Goal: Task Accomplishment & Management: Manage account settings

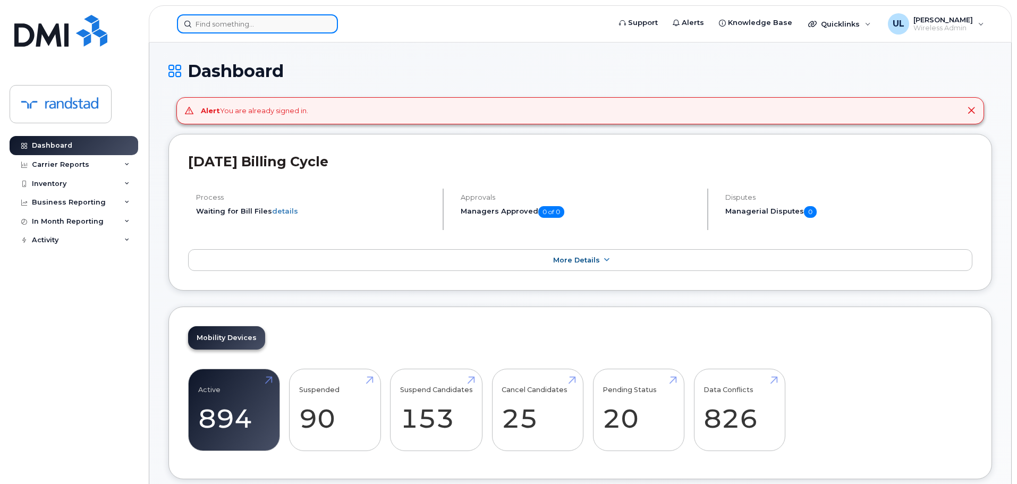
click at [269, 18] on input at bounding box center [257, 23] width 161 height 19
paste input "Sethi"
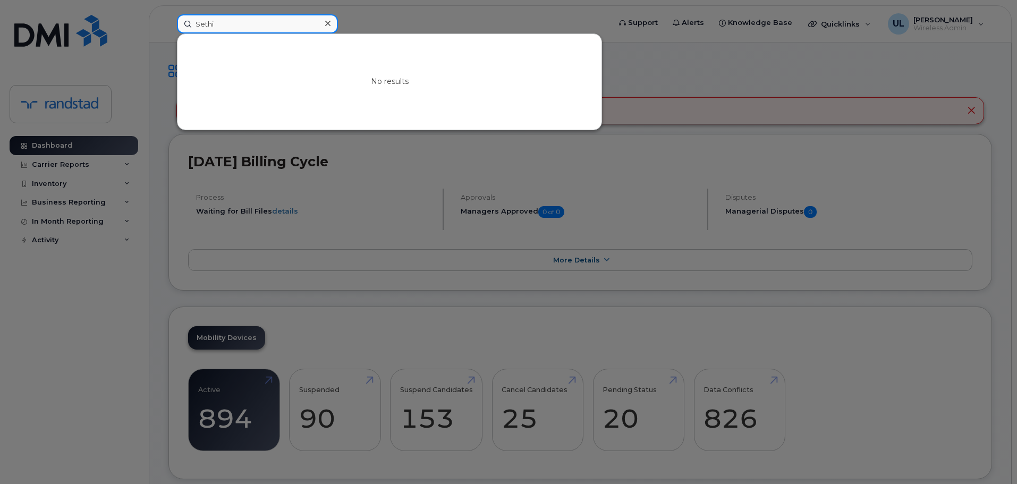
click at [310, 21] on input "Sethi" at bounding box center [257, 23] width 161 height 19
paste input "[PERSON_NAME]"
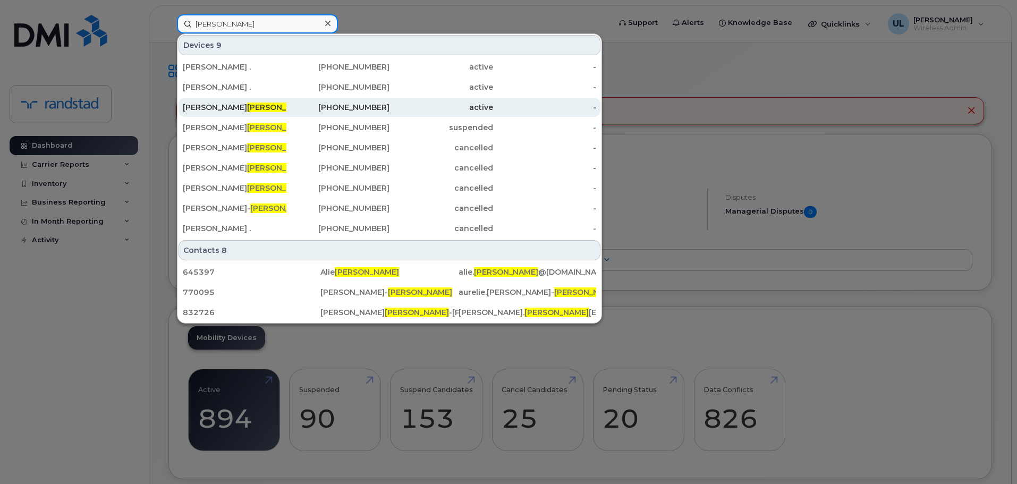
type input "Lavoie"
click at [340, 109] on div "438-466-3619" at bounding box center [338, 107] width 104 height 11
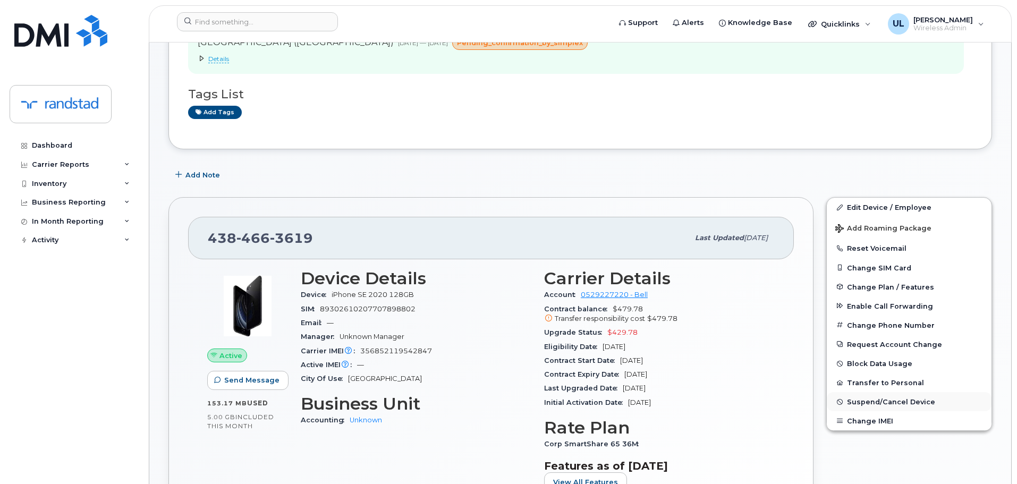
scroll to position [212, 0]
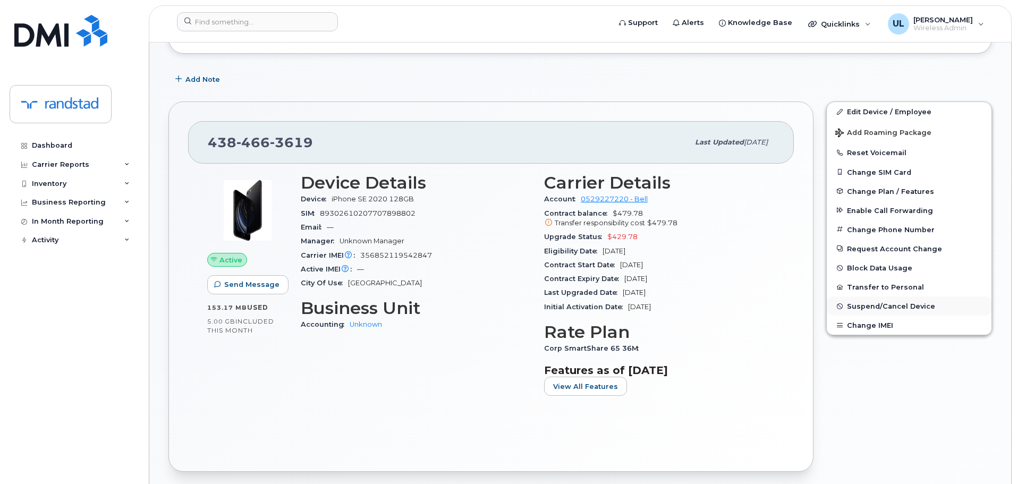
click at [911, 308] on span "Suspend/Cancel Device" at bounding box center [891, 306] width 88 height 8
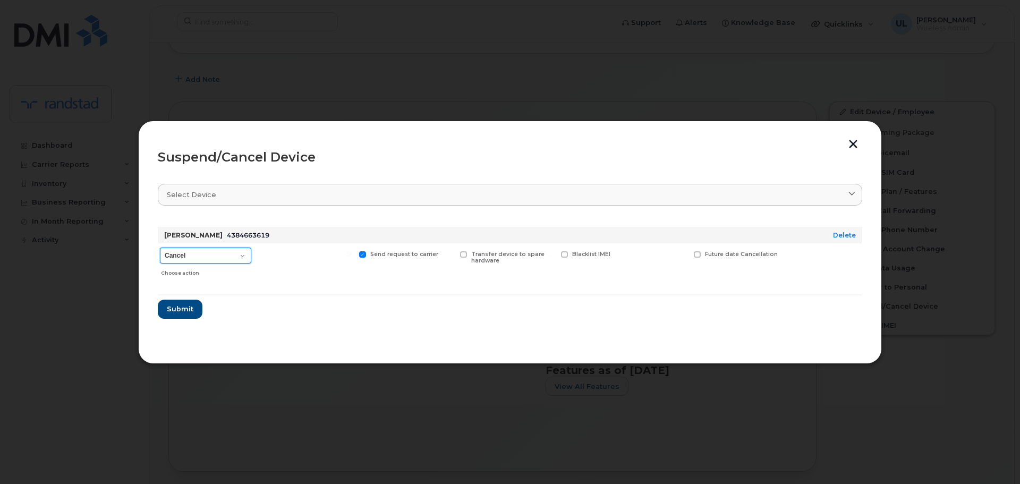
click at [177, 257] on select "Cancel Suspend - Extend Suspension Suspend - Reduced Rate Suspend - Full Rate S…" at bounding box center [205, 256] width 91 height 16
select select "[object Object]"
click at [160, 248] on select "Cancel Suspend - Extend Suspension Suspend - Reduced Rate Suspend - Full Rate S…" at bounding box center [205, 256] width 91 height 16
click at [710, 251] on span "Future suspend date" at bounding box center [736, 254] width 62 height 7
click at [686, 251] on input "Future suspend date" at bounding box center [683, 253] width 5 height 5
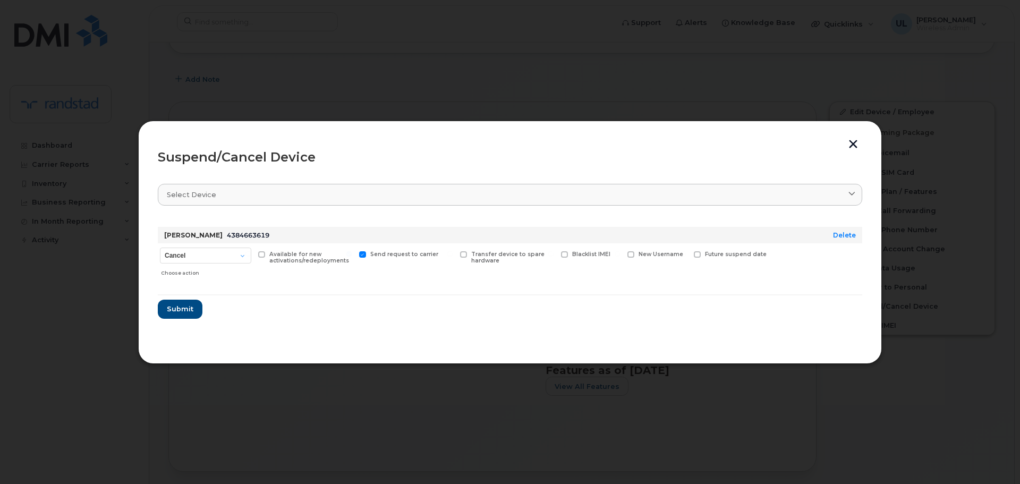
checkbox input "true"
click at [766, 271] on input "date" at bounding box center [737, 270] width 86 height 19
type input "2025-09-01"
click at [182, 311] on span "Submit" at bounding box center [179, 312] width 27 height 10
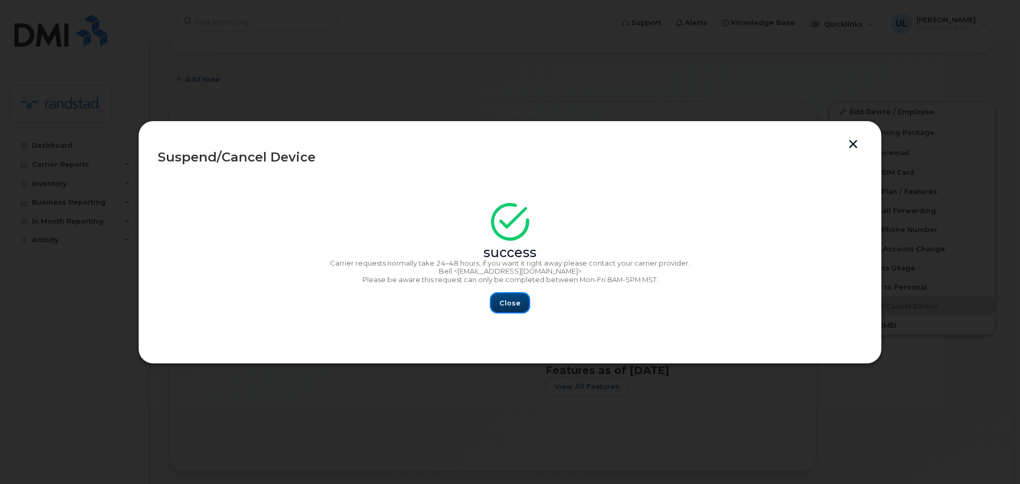
click at [513, 298] on span "Close" at bounding box center [509, 303] width 21 height 10
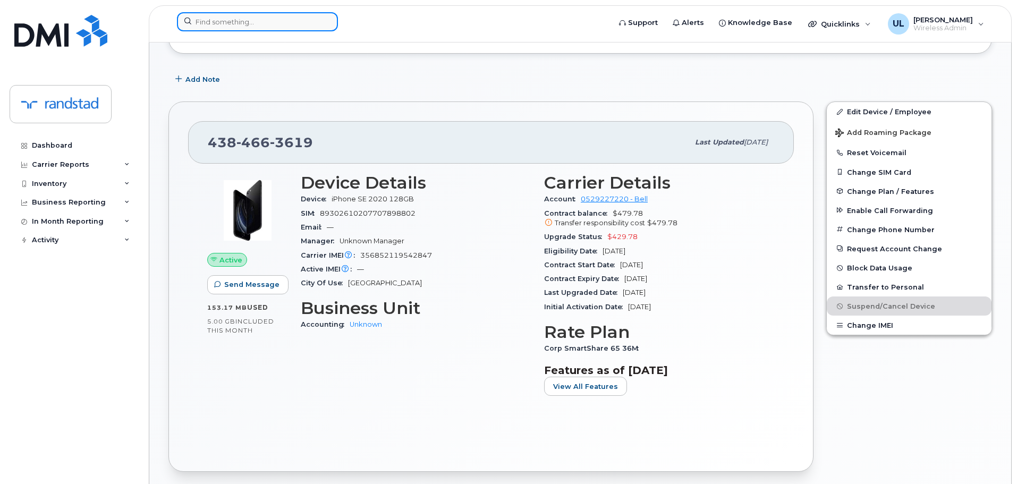
click at [259, 22] on input at bounding box center [257, 21] width 161 height 19
paste input "Tabaja"
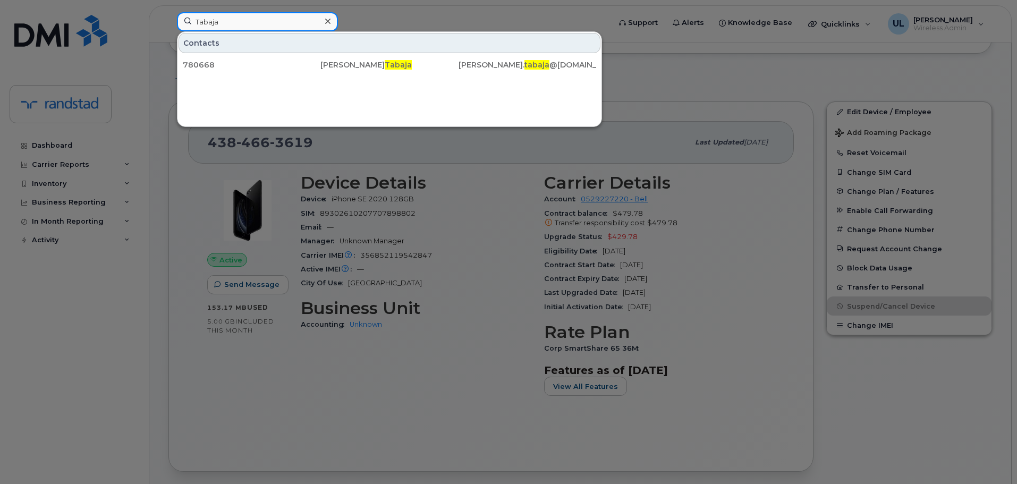
click at [267, 29] on input "Tabaja" at bounding box center [257, 21] width 161 height 19
paste input "Chagnon"
type input "Chagnon"
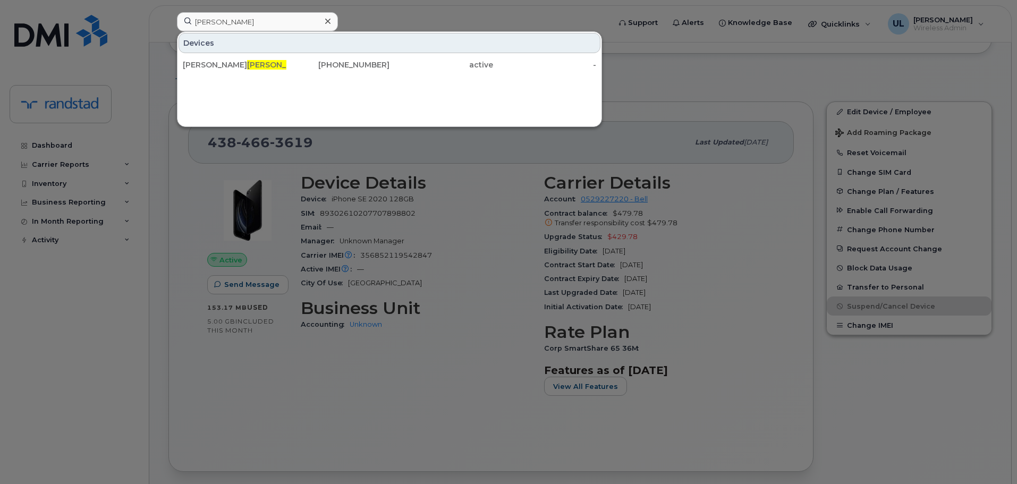
click at [263, 69] on div "Isabelle Chagnon" at bounding box center [235, 64] width 104 height 11
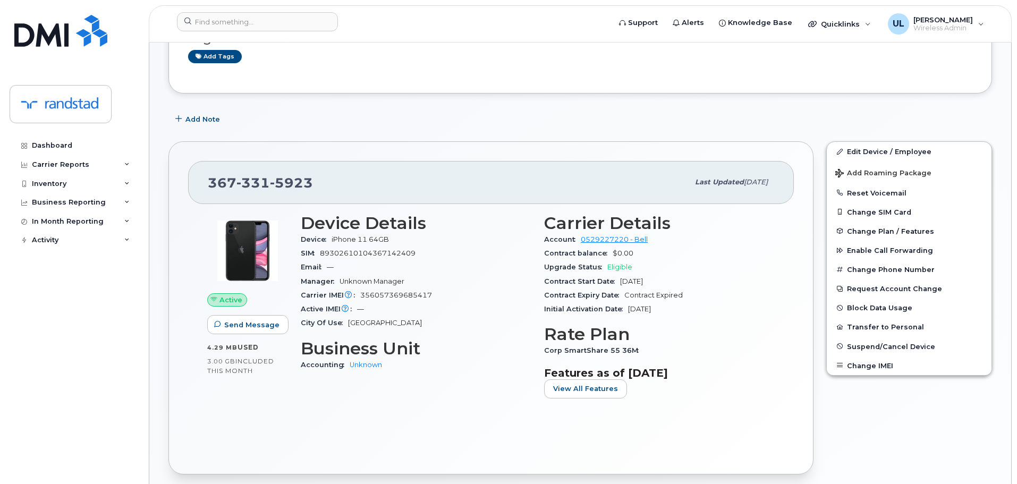
scroll to position [159, 0]
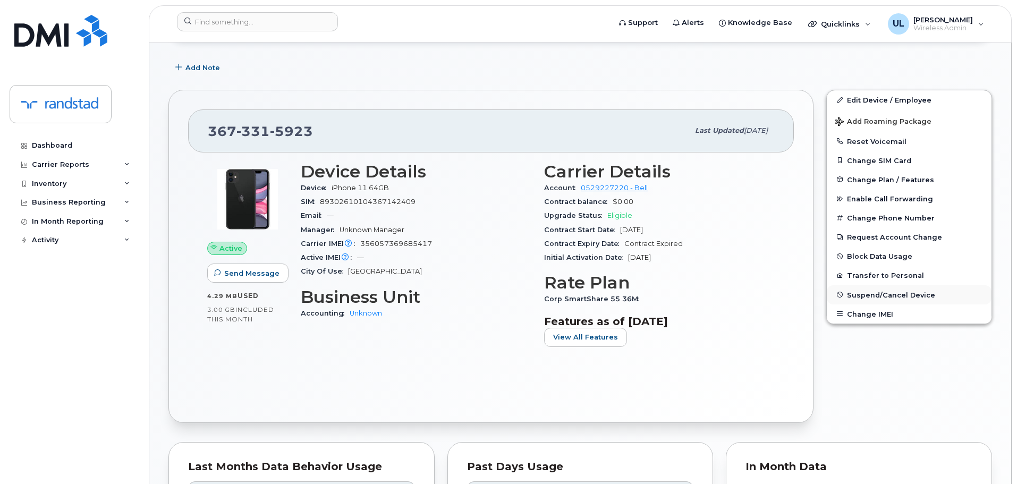
click at [892, 292] on span "Suspend/Cancel Device" at bounding box center [891, 295] width 88 height 8
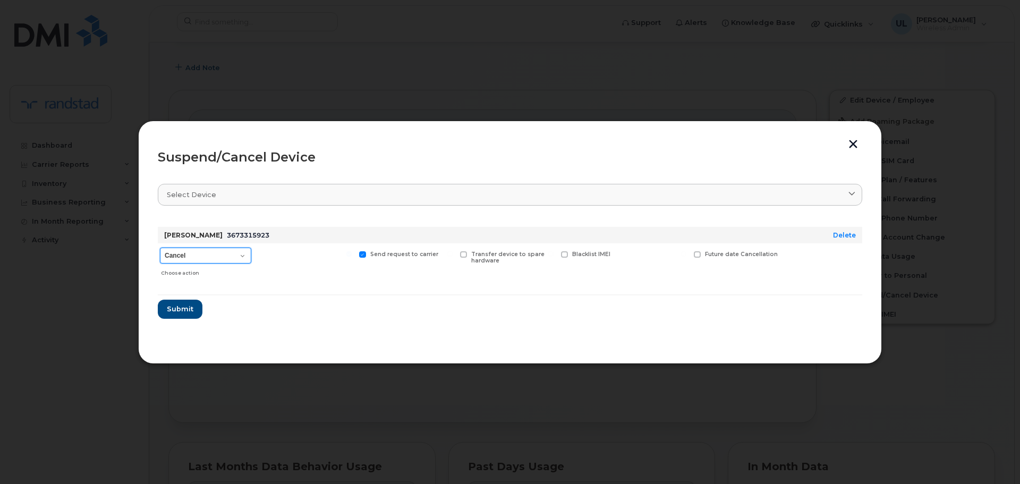
click at [195, 257] on select "Cancel Suspend - Extend Suspension Suspend - Reduced Rate Suspend - Full Rate S…" at bounding box center [205, 256] width 91 height 16
select select "[object Object]"
click at [160, 248] on select "Cancel Suspend - Extend Suspension Suspend - Reduced Rate Suspend - Full Rate S…" at bounding box center [205, 256] width 91 height 16
click at [705, 251] on span "Future suspend date" at bounding box center [736, 254] width 62 height 7
click at [686, 251] on input "Future suspend date" at bounding box center [683, 253] width 5 height 5
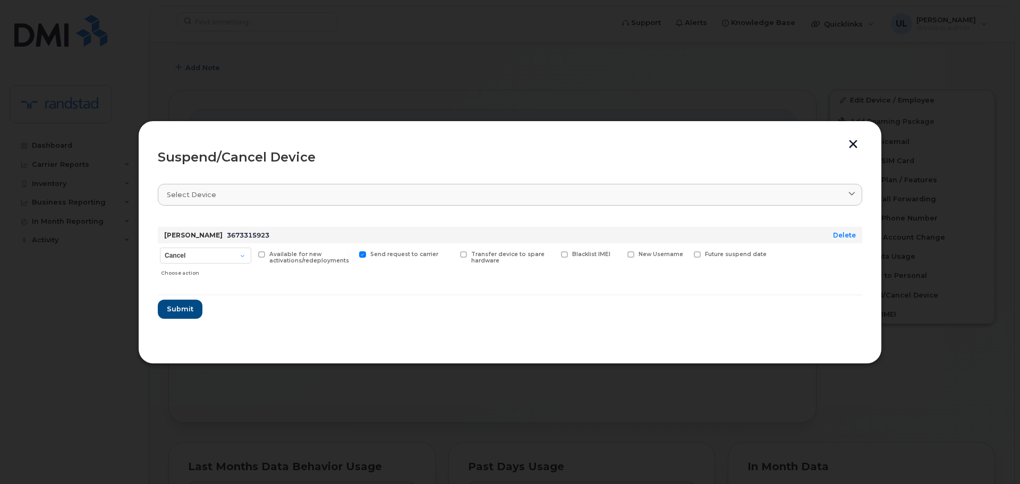
checkbox input "true"
click at [727, 275] on input "date" at bounding box center [737, 270] width 86 height 19
click at [768, 274] on input "date" at bounding box center [737, 270] width 86 height 19
type input "2025-09-01"
click at [180, 321] on button "Submit" at bounding box center [180, 312] width 44 height 19
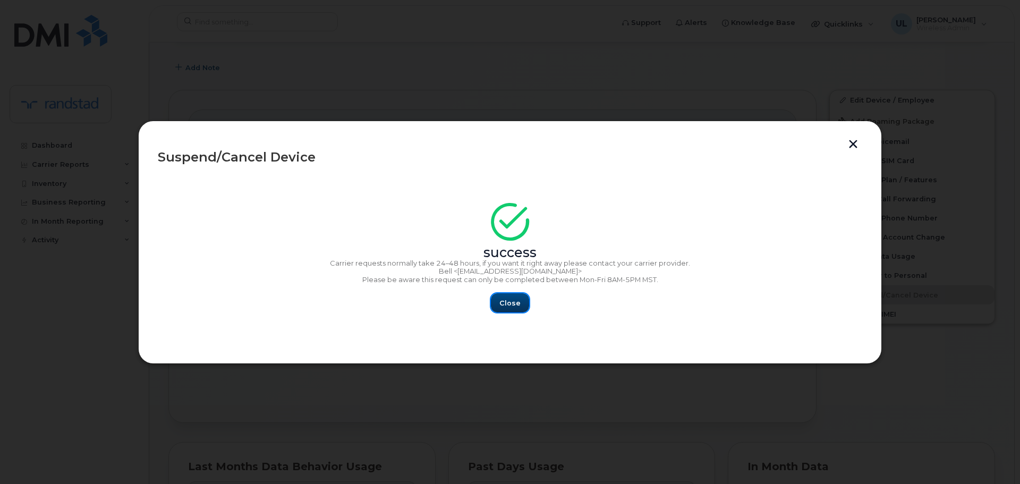
click at [519, 310] on button "Close" at bounding box center [510, 302] width 38 height 19
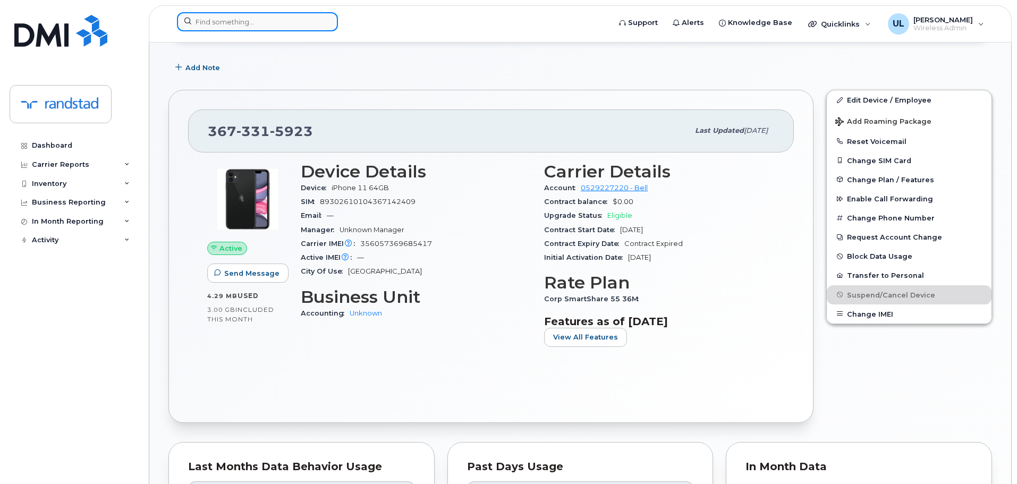
click at [233, 12] on input at bounding box center [257, 21] width 161 height 19
paste input "Shreeve"
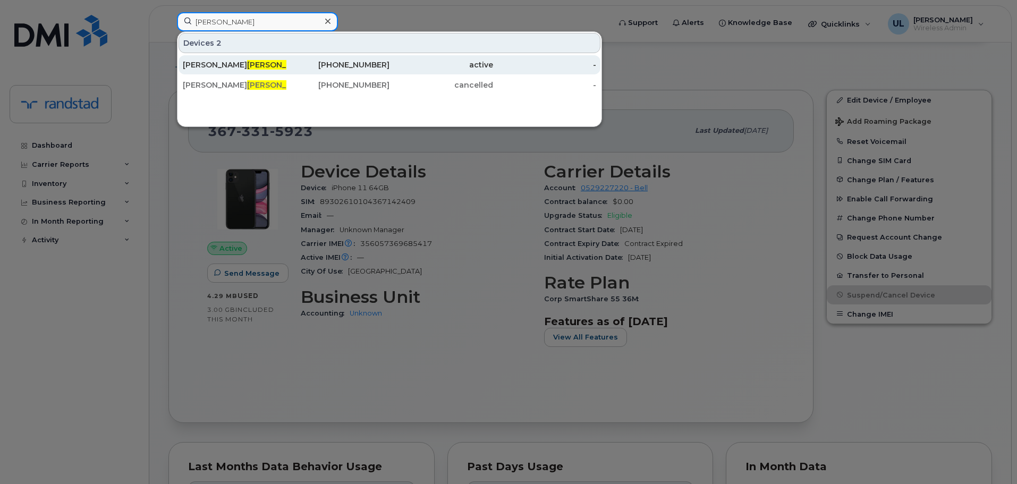
type input "Shreeve"
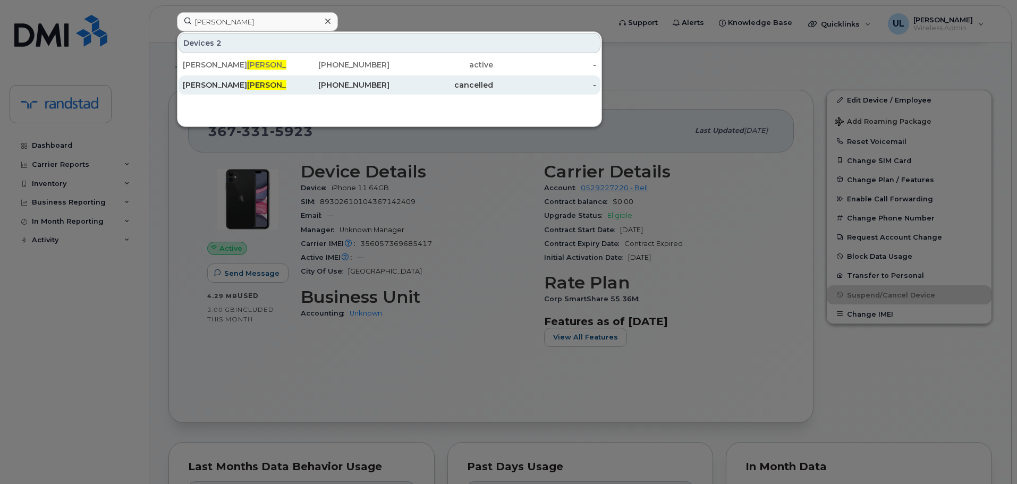
drag, startPoint x: 257, startPoint y: 65, endPoint x: 389, endPoint y: 88, distance: 134.2
click at [257, 65] on div "Kim Shreeve" at bounding box center [235, 64] width 104 height 11
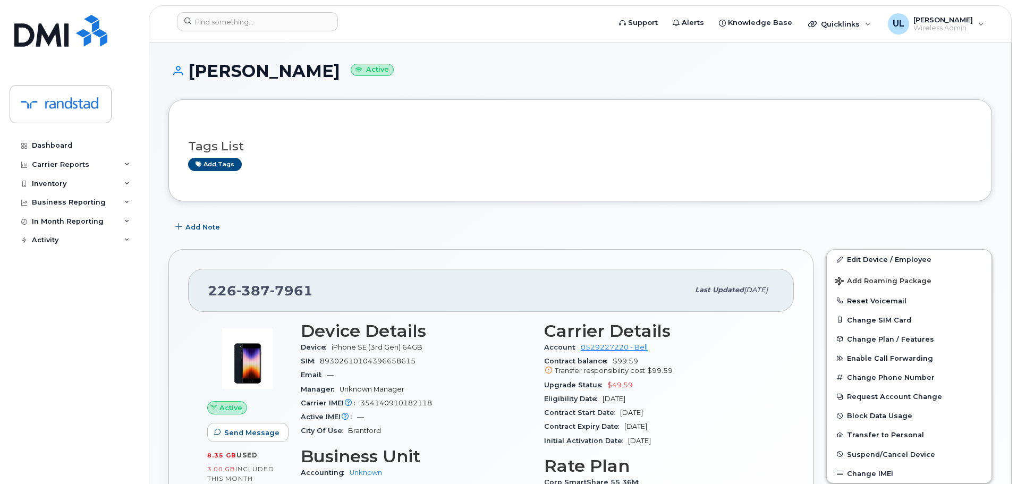
scroll to position [106, 0]
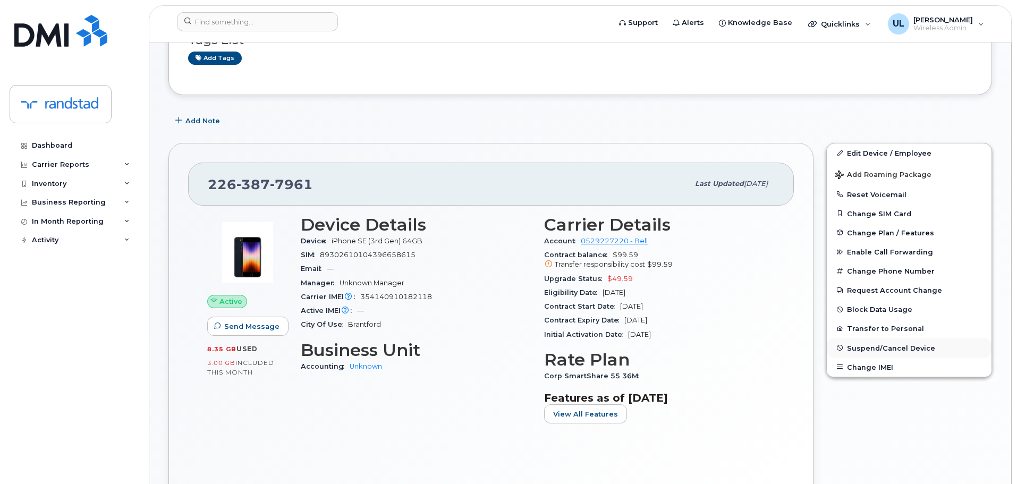
click at [850, 347] on span "Suspend/Cancel Device" at bounding box center [891, 348] width 88 height 8
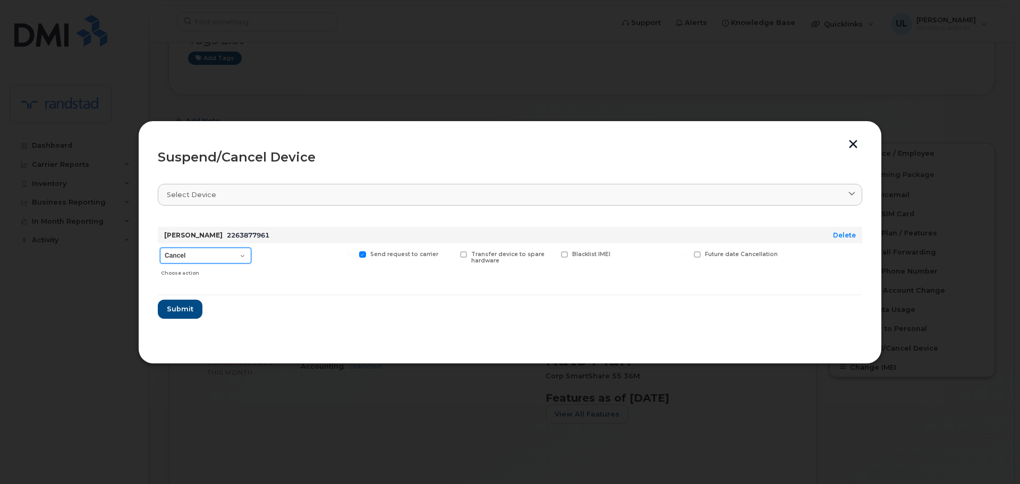
drag, startPoint x: 232, startPoint y: 256, endPoint x: 229, endPoint y: 262, distance: 6.4
click at [232, 256] on select "Cancel Suspend - Extend Suspension Suspend - Reduced Rate Suspend - Full Rate S…" at bounding box center [205, 256] width 91 height 16
select select "[object Object]"
click at [160, 248] on select "Cancel Suspend - Extend Suspension Suspend - Reduced Rate Suspend - Full Rate S…" at bounding box center [205, 256] width 91 height 16
click at [732, 254] on span "Future suspend date" at bounding box center [736, 254] width 62 height 7
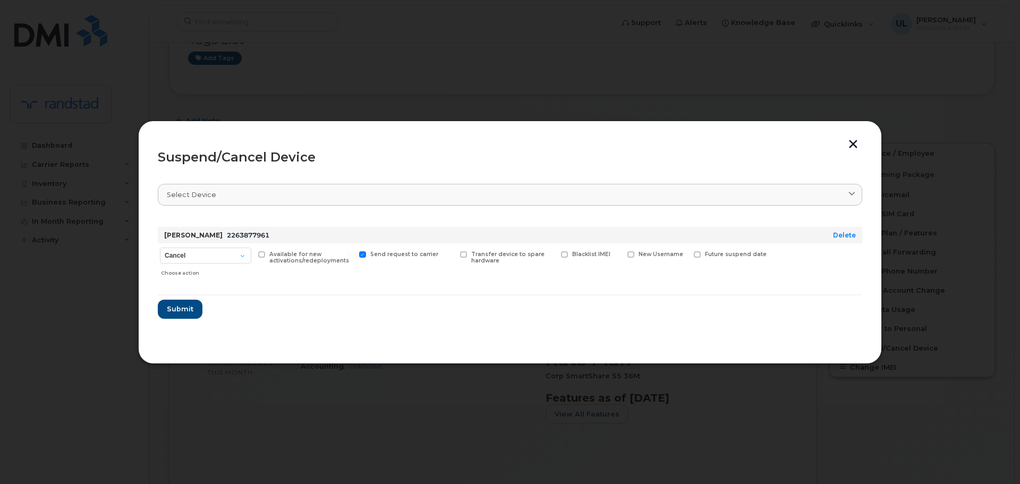
click at [686, 254] on input "Future suspend date" at bounding box center [683, 253] width 5 height 5
checkbox input "true"
click at [771, 268] on input "date" at bounding box center [737, 270] width 86 height 19
click at [766, 273] on input "date" at bounding box center [737, 270] width 86 height 19
type input "2025-09-05"
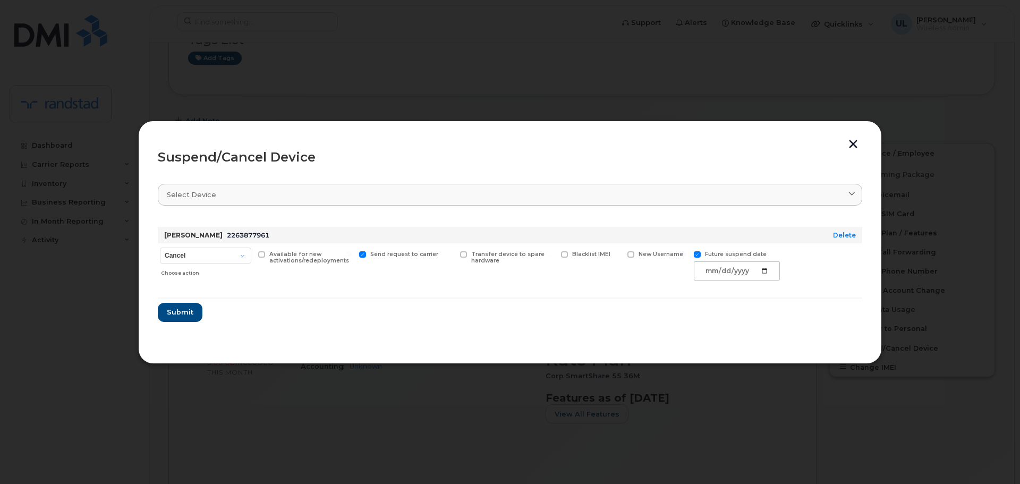
click at [154, 316] on div "Suspend/Cancel Device Select device Type first three symbols or more Kim Shreev…" at bounding box center [510, 242] width 744 height 243
click at [161, 317] on button "Submit" at bounding box center [180, 312] width 44 height 19
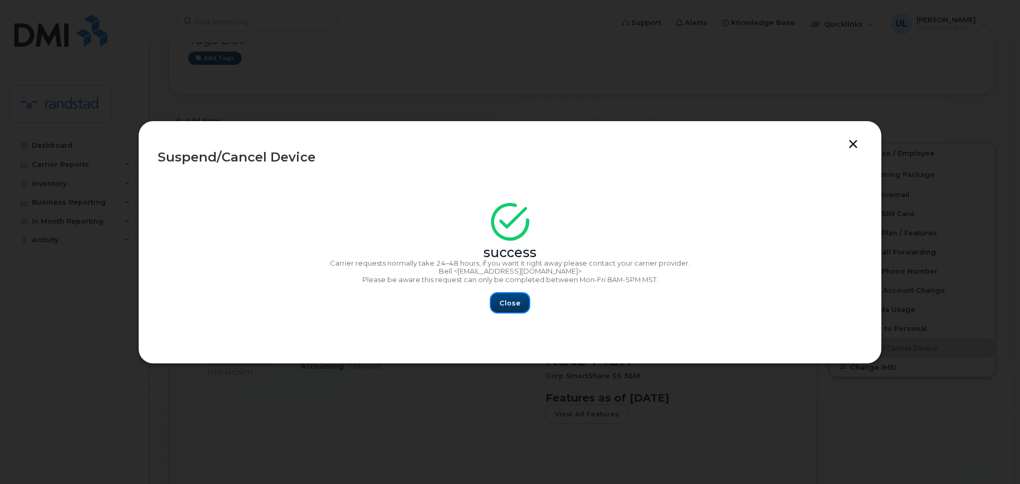
click at [513, 302] on span "Close" at bounding box center [509, 303] width 21 height 10
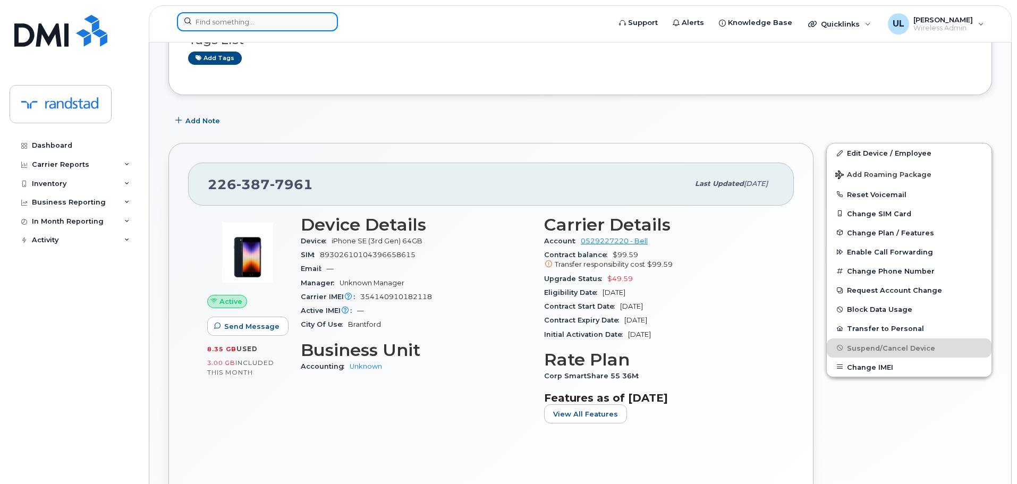
click at [270, 19] on input at bounding box center [257, 21] width 161 height 19
paste input "Tremblay"
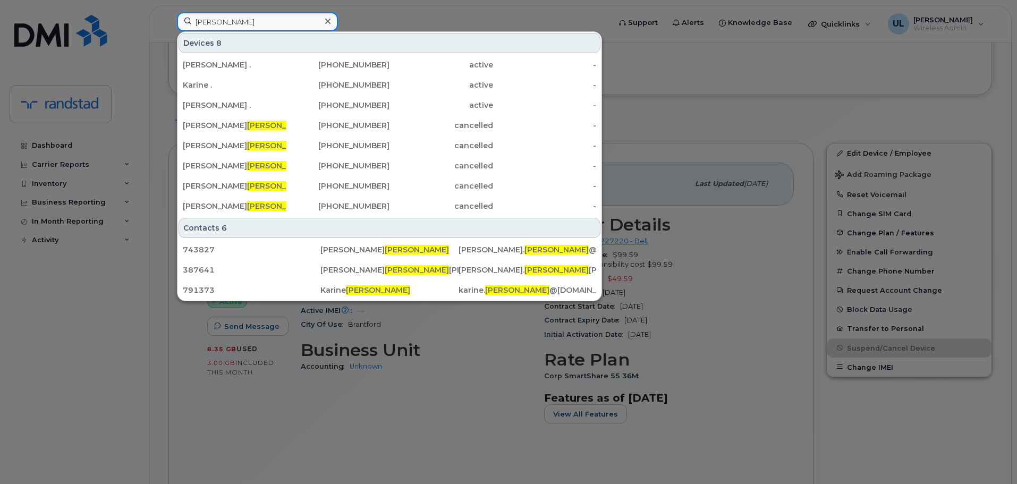
type input "Tremblay"
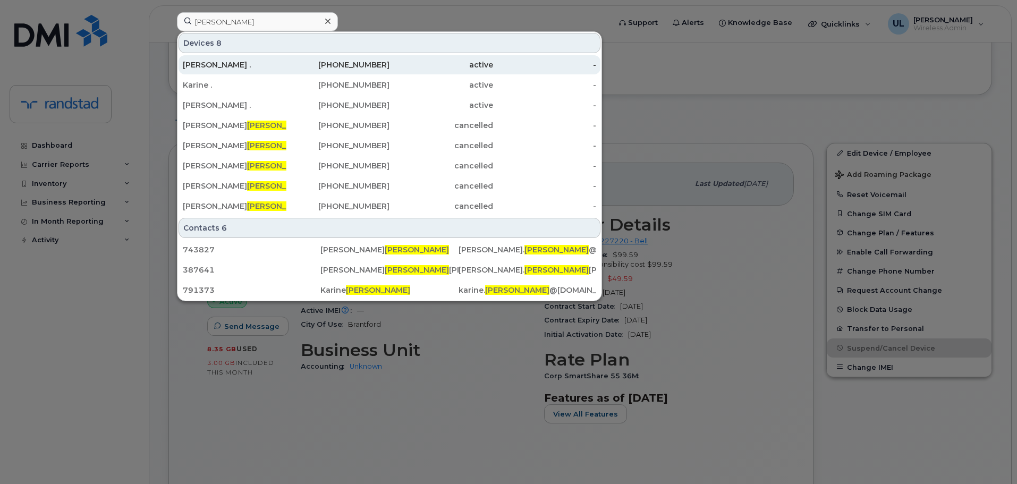
drag, startPoint x: 258, startPoint y: 67, endPoint x: 269, endPoint y: 57, distance: 15.0
click at [267, 57] on div "Genevieve ." at bounding box center [235, 64] width 104 height 19
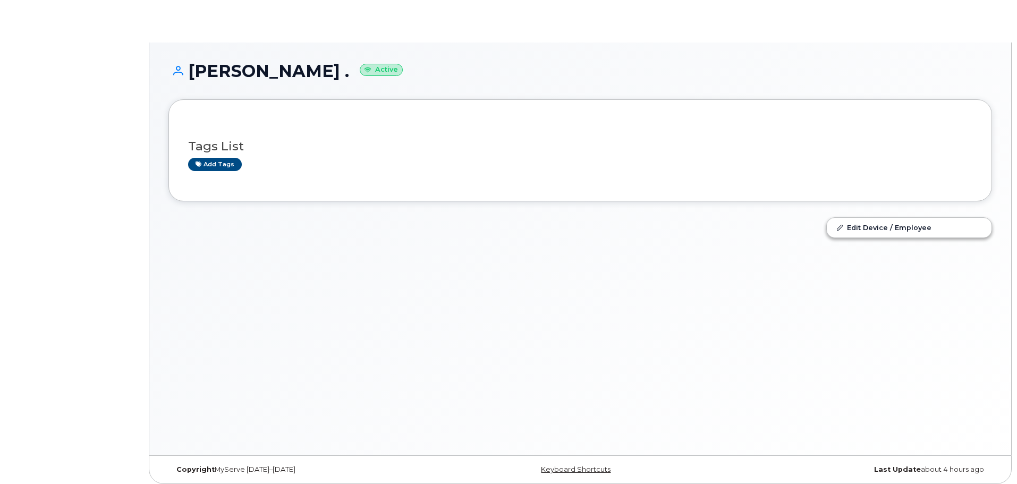
click at [271, 20] on body "[PERSON_NAME] . Active Tags List Add tags Edit Device / Employee × × Keyboard S…" at bounding box center [508, 244] width 1017 height 489
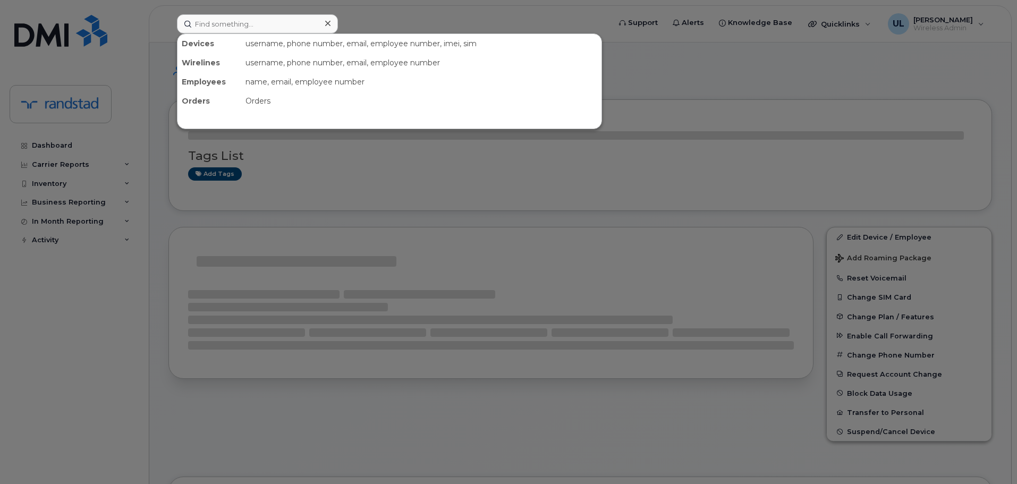
click at [271, 20] on input at bounding box center [257, 23] width 161 height 19
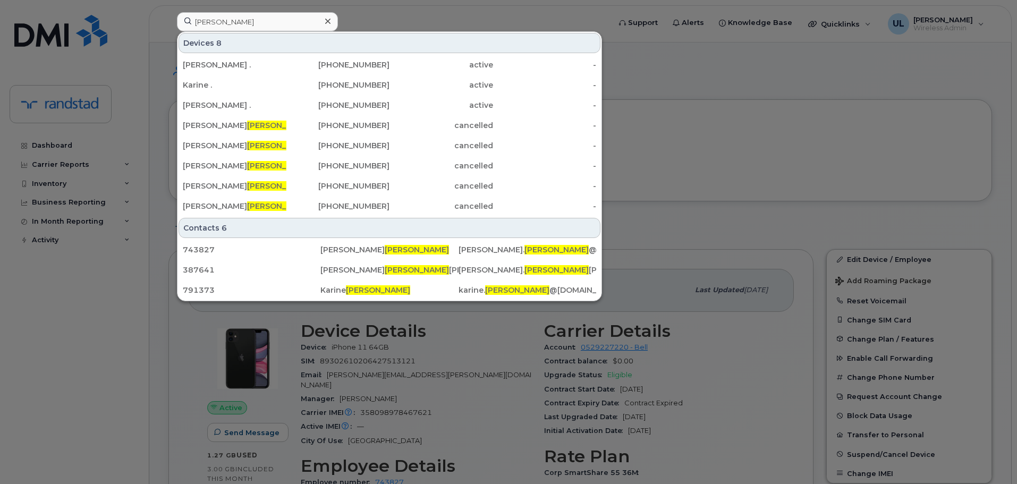
click at [814, 395] on div at bounding box center [508, 242] width 1017 height 484
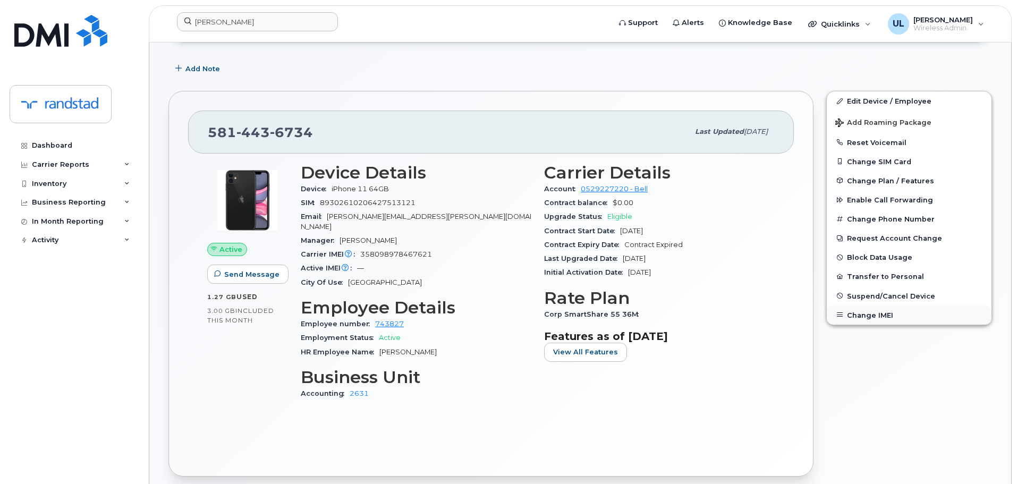
scroll to position [159, 0]
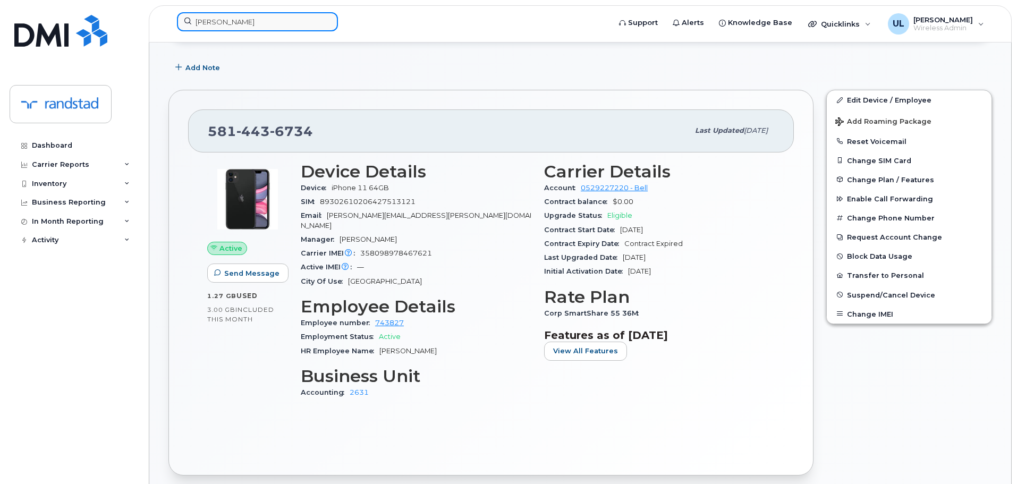
click at [294, 22] on input "Tremblay" at bounding box center [257, 21] width 161 height 19
paste input "Speirs"
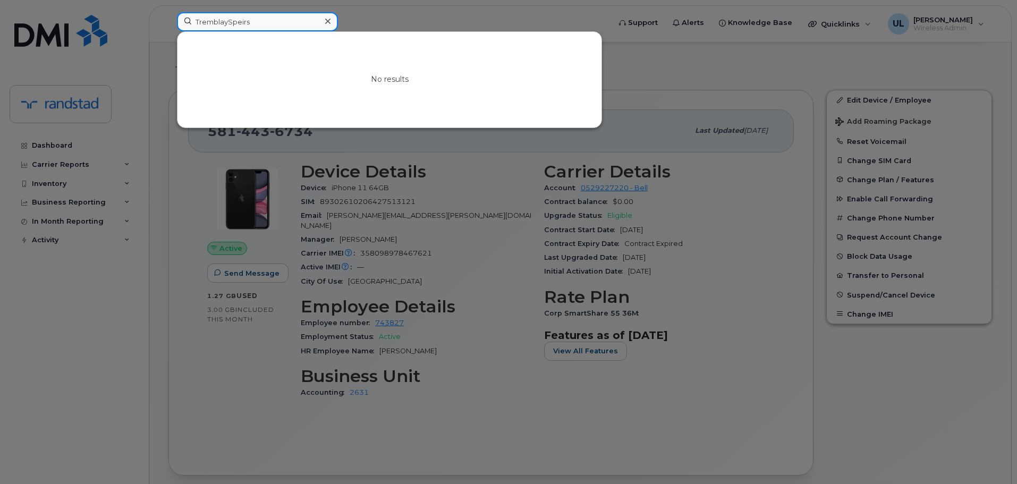
paste input
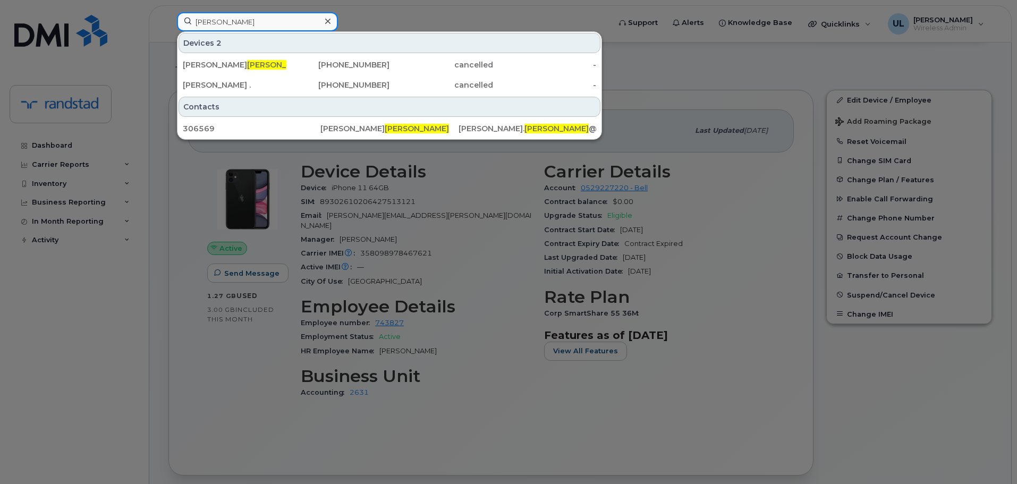
type input "Speirs"
drag, startPoint x: 281, startPoint y: 59, endPoint x: 578, endPoint y: 108, distance: 301.4
click at [281, 63] on div "Lara Speirs" at bounding box center [235, 64] width 104 height 11
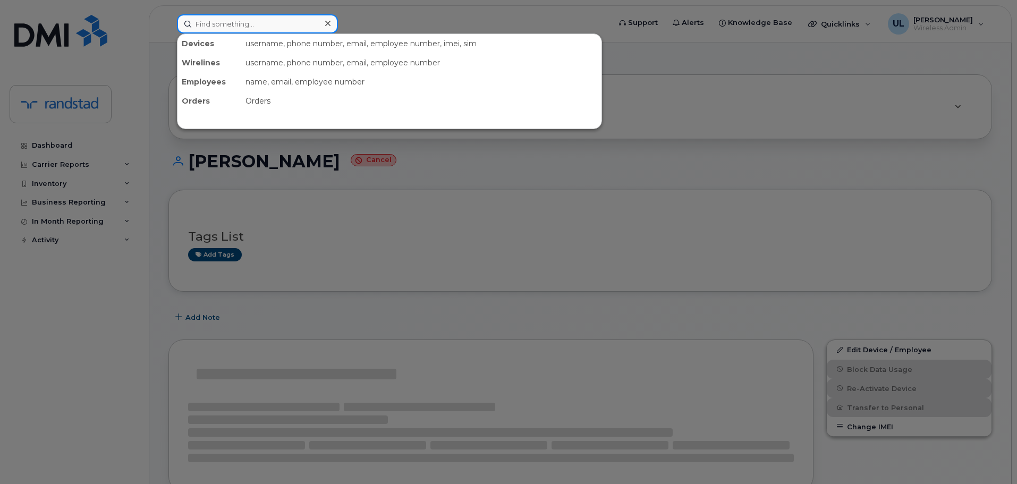
click at [250, 27] on input at bounding box center [257, 23] width 161 height 19
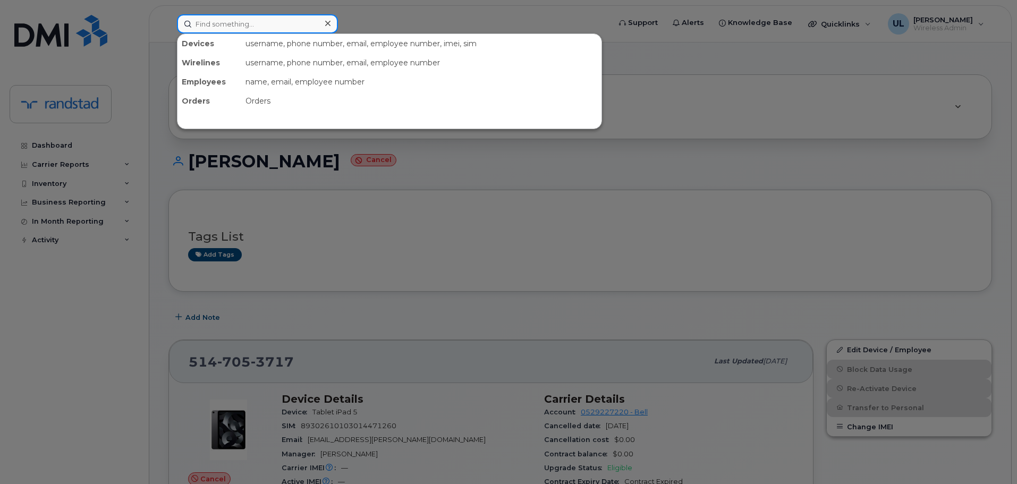
paste input "[PERSON_NAME]"
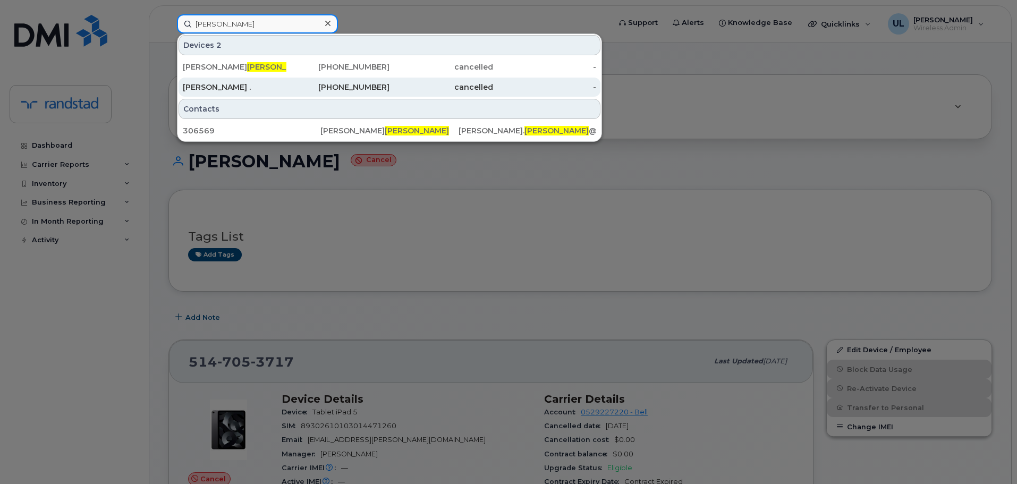
type input "Speirs"
click at [303, 86] on div "416-722-5272" at bounding box center [338, 87] width 104 height 11
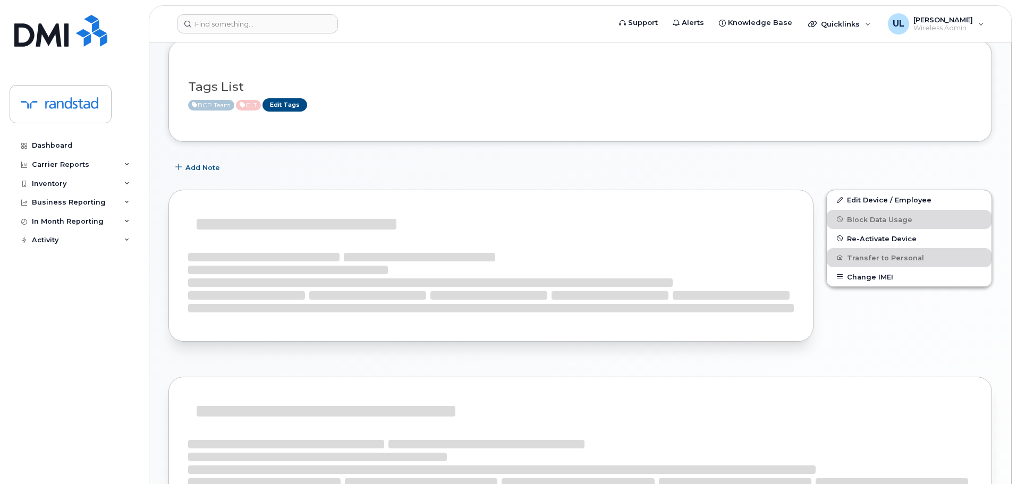
scroll to position [240, 0]
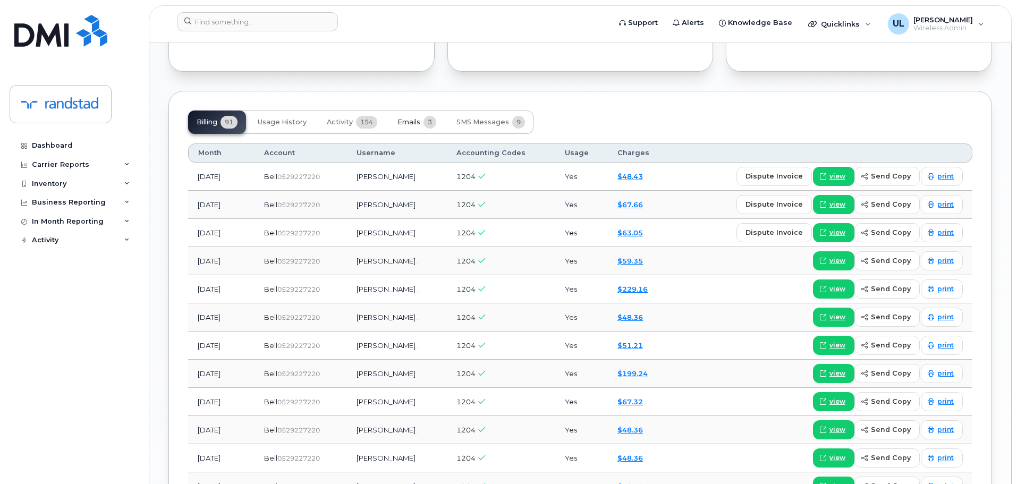
click at [398, 132] on button "Emails 3" at bounding box center [417, 121] width 56 height 23
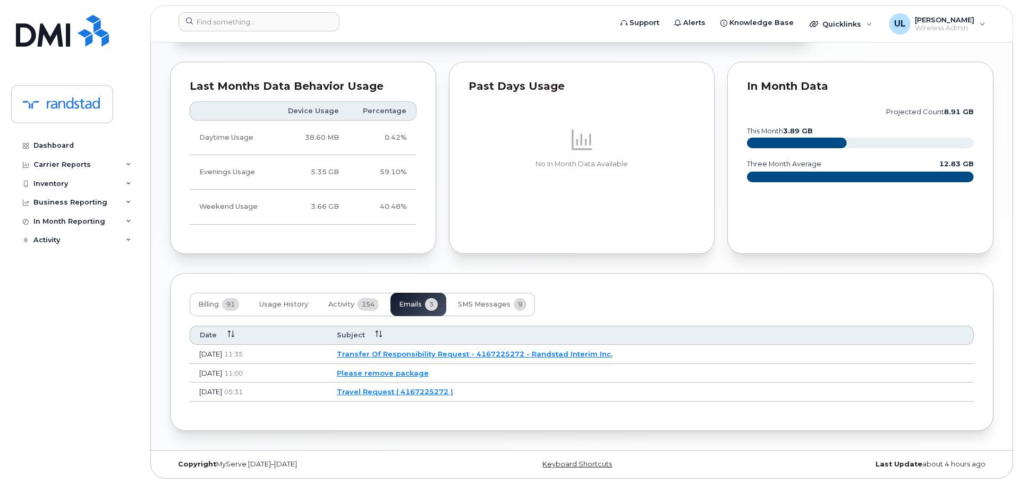
scroll to position [695, 0]
click at [482, 351] on link "Transfer Of Responsibility Request - 4167225272 - Randstad Interim Inc." at bounding box center [473, 353] width 276 height 8
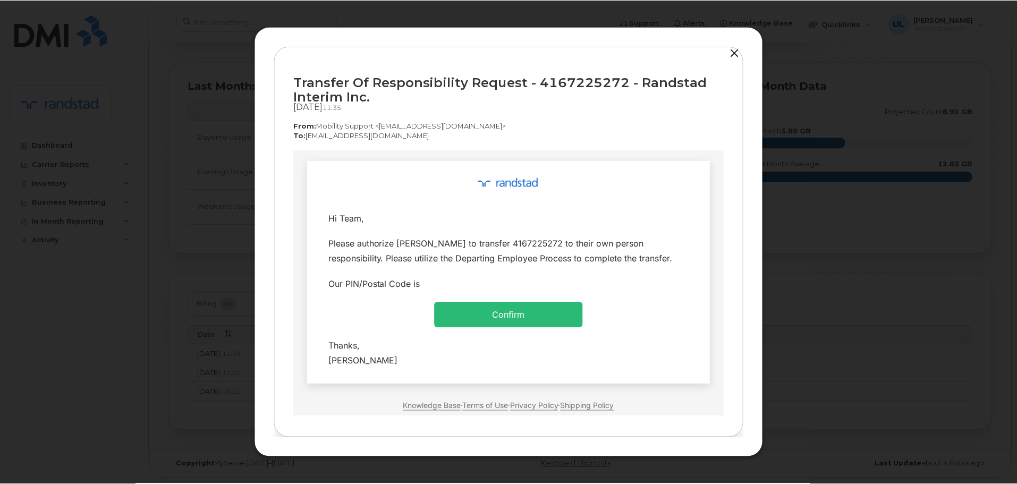
scroll to position [0, 0]
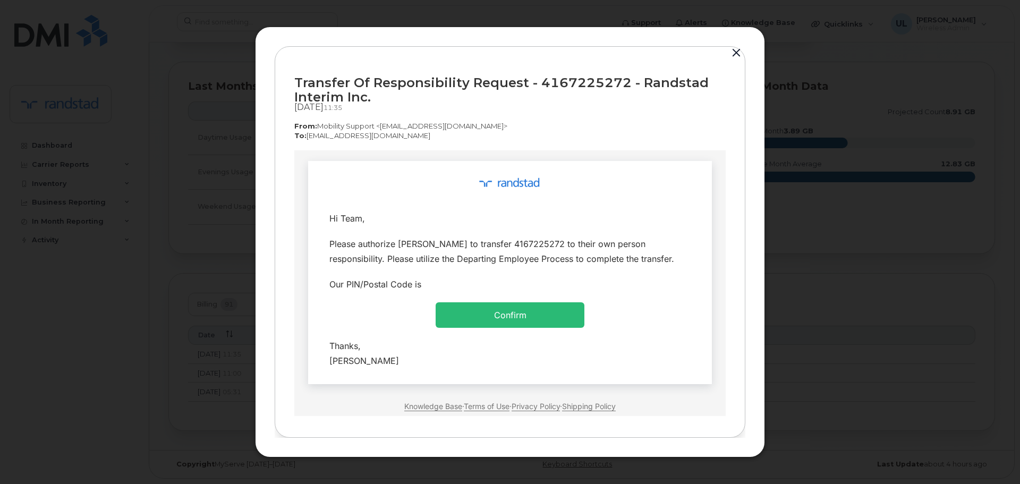
click at [739, 55] on button "button" at bounding box center [736, 53] width 16 height 15
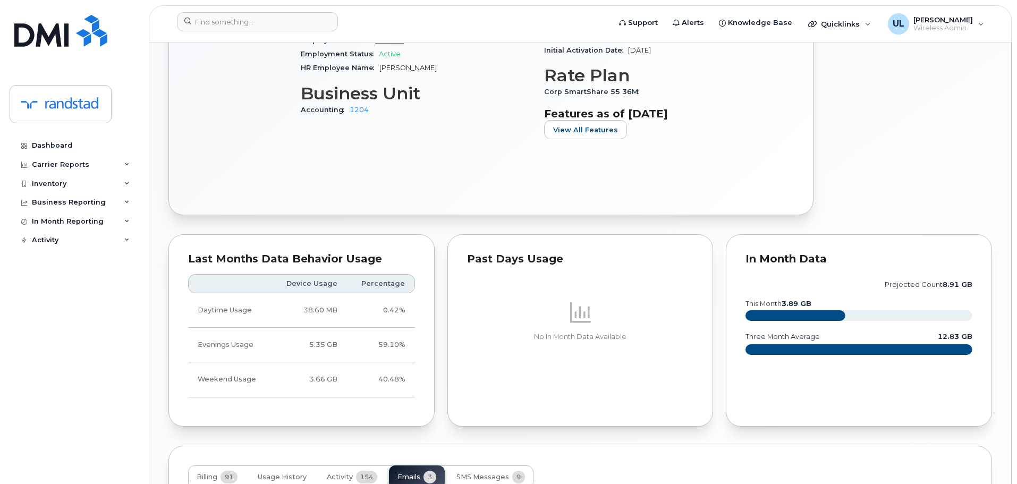
scroll to position [377, 0]
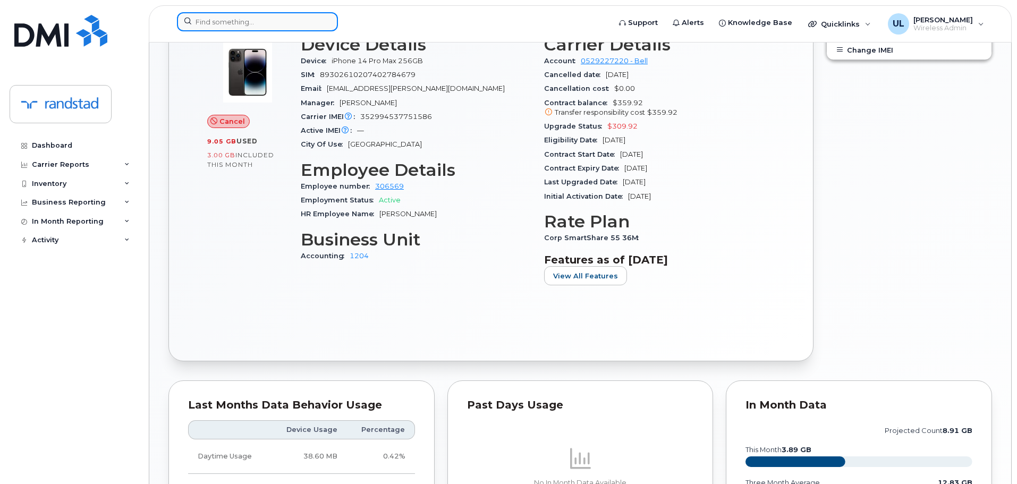
drag, startPoint x: 216, startPoint y: 12, endPoint x: 216, endPoint y: 18, distance: 5.3
click at [216, 13] on input at bounding box center [257, 21] width 161 height 19
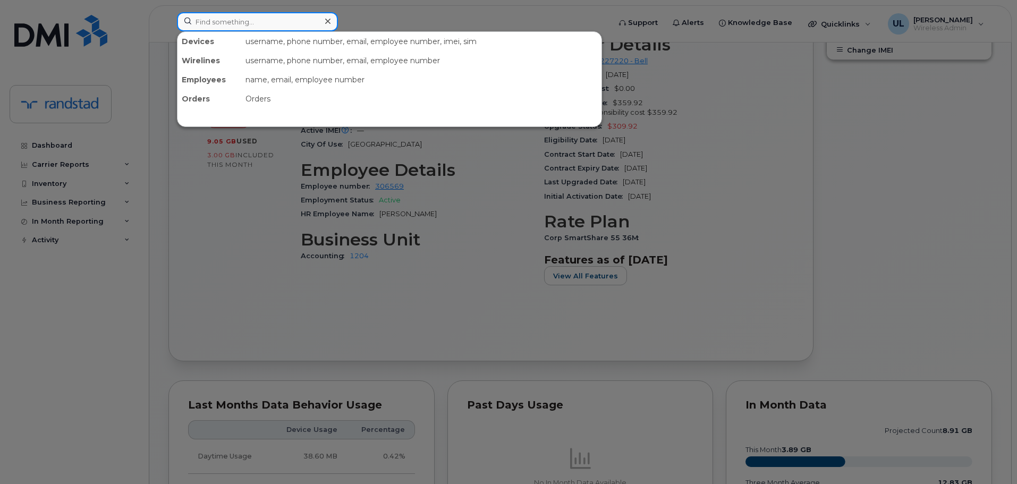
paste input "Milovac"
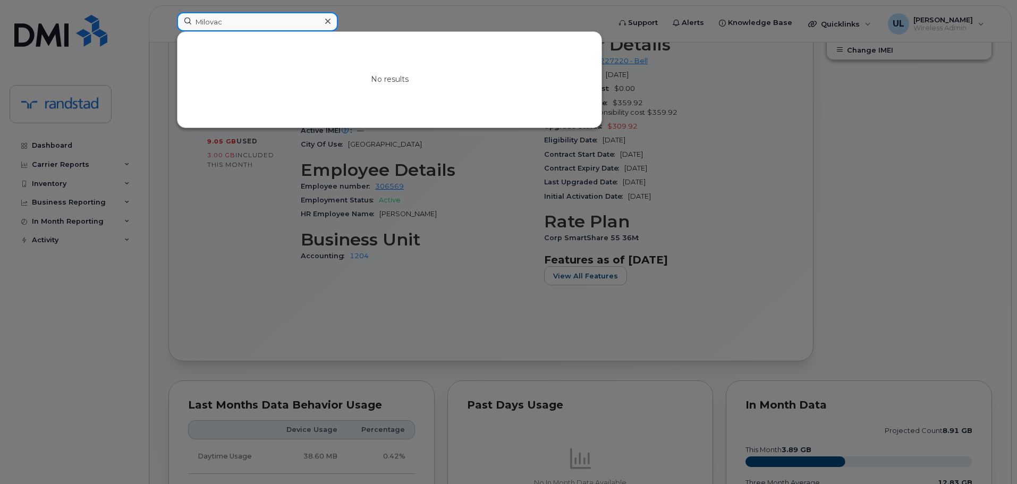
click at [285, 24] on input "Milovac" at bounding box center [257, 21] width 161 height 19
paste input "oreno"
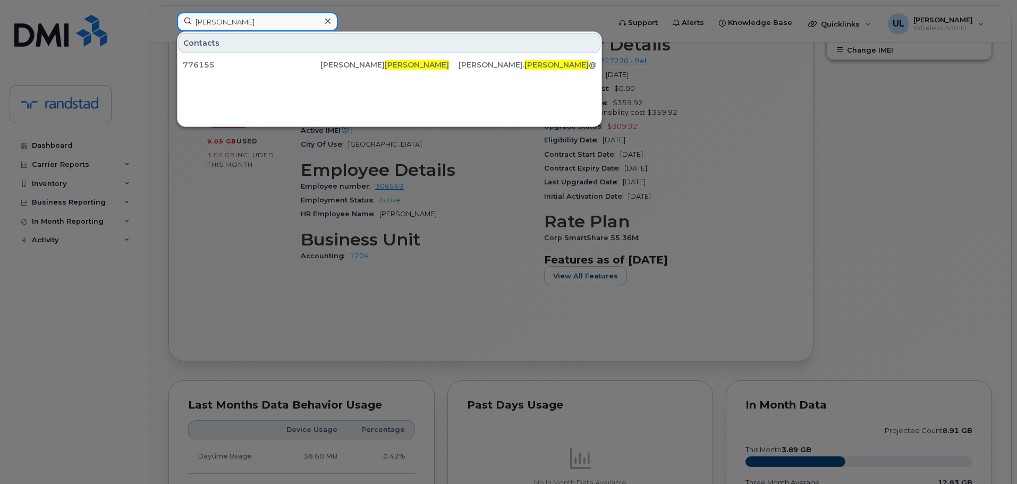
type input "Moreno"
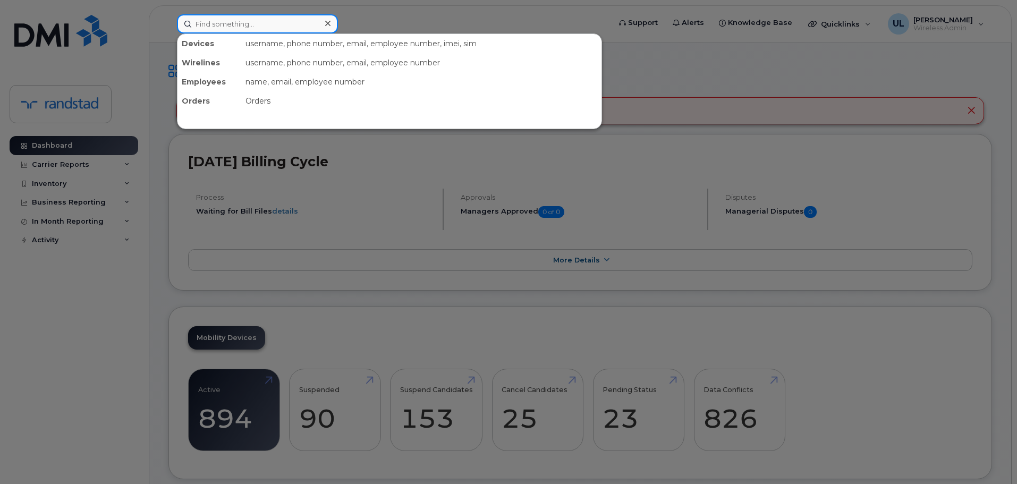
click at [289, 21] on input at bounding box center [257, 23] width 161 height 19
paste input "[PERSON_NAME]"
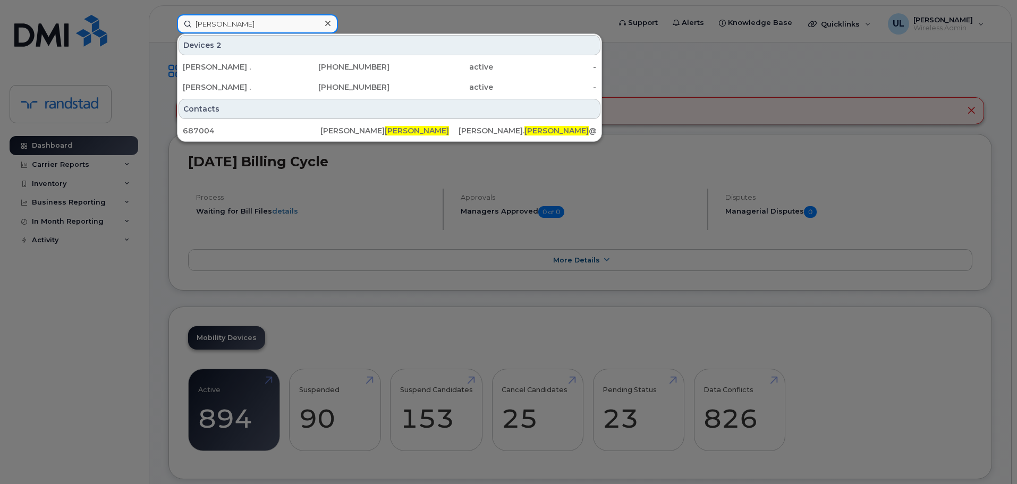
type input "[PERSON_NAME]"
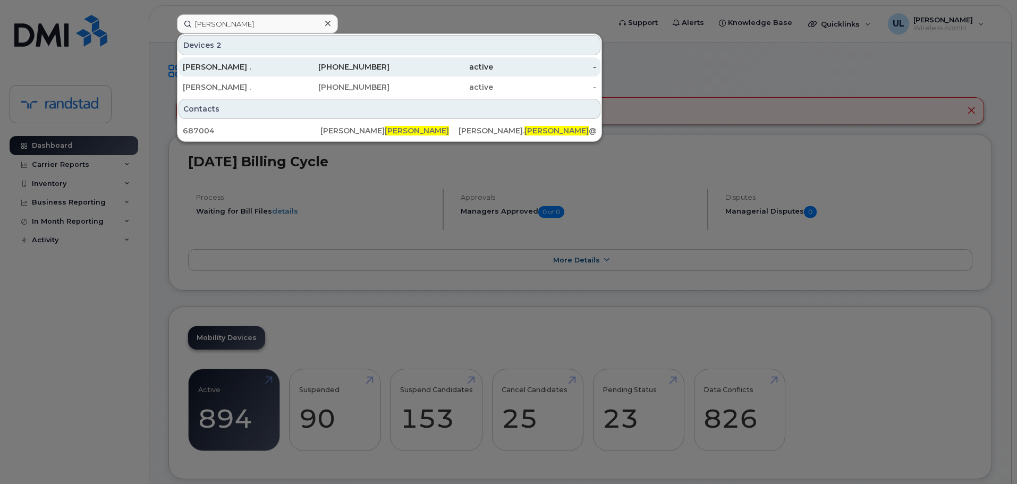
click at [246, 70] on div "[PERSON_NAME] ." at bounding box center [235, 67] width 104 height 11
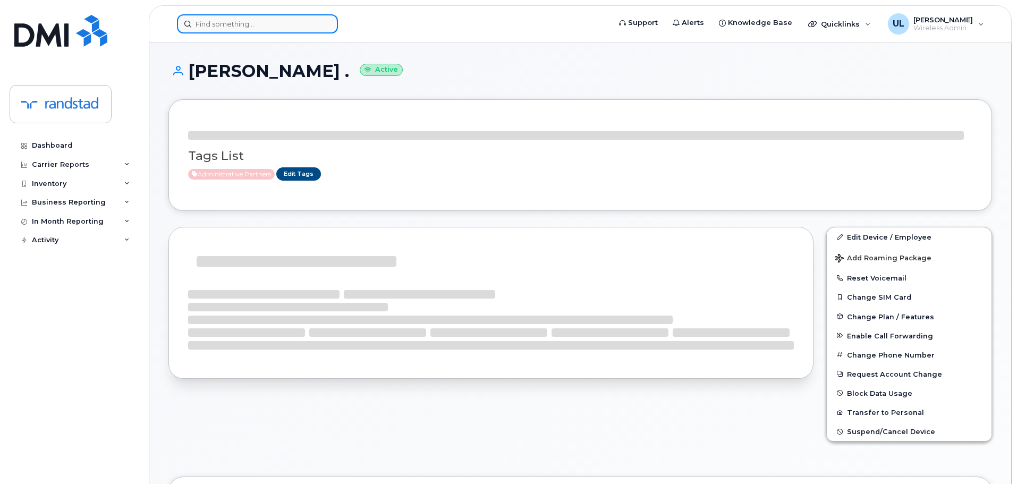
click at [277, 31] on input at bounding box center [257, 23] width 161 height 19
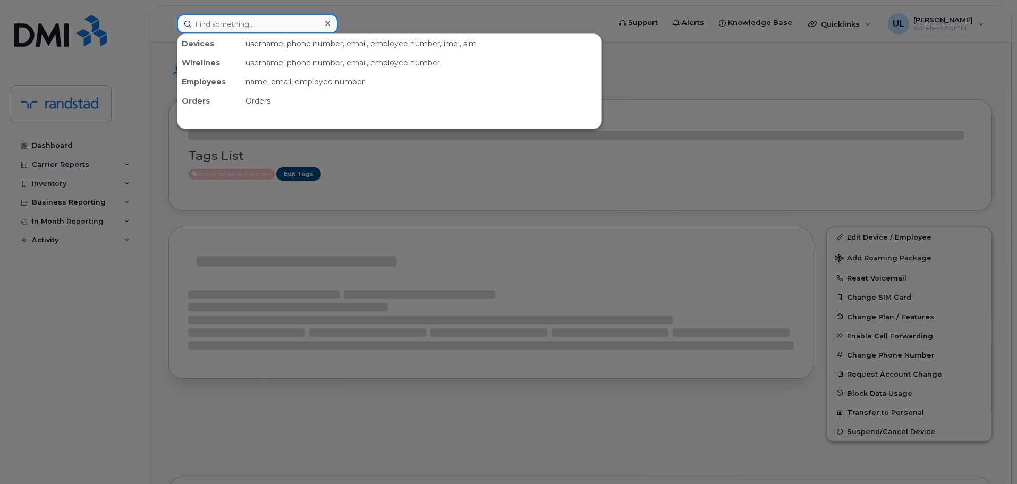
paste input "[PERSON_NAME]"
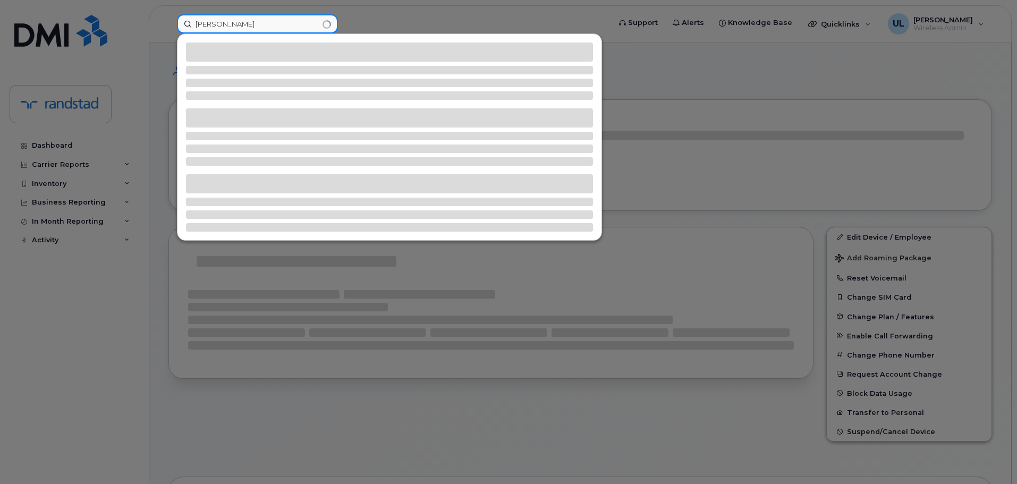
type input "[PERSON_NAME]"
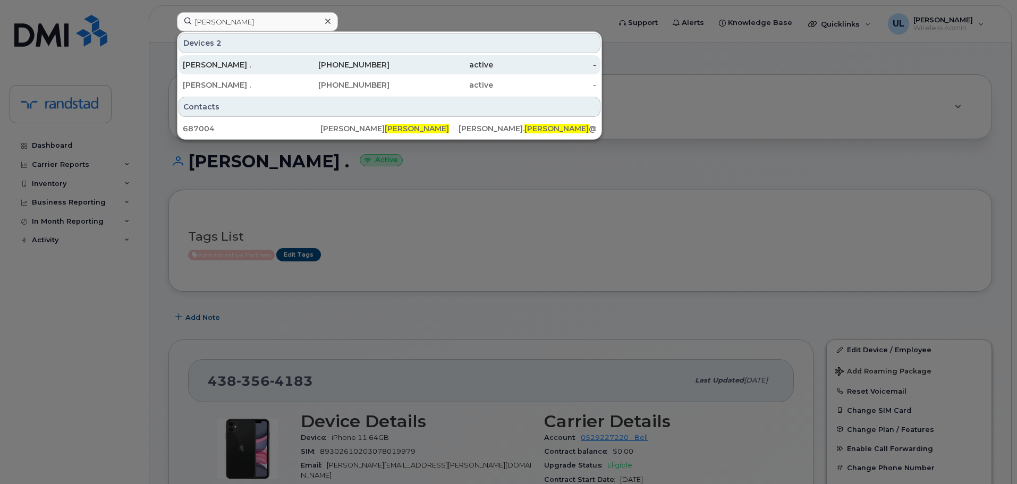
click at [418, 61] on div "active" at bounding box center [441, 64] width 104 height 11
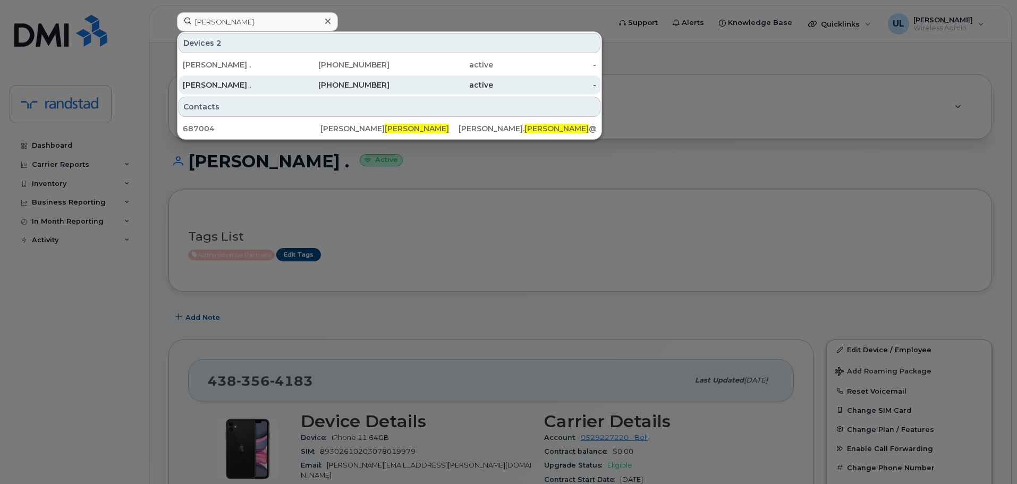
click at [398, 80] on div "active" at bounding box center [441, 85] width 104 height 11
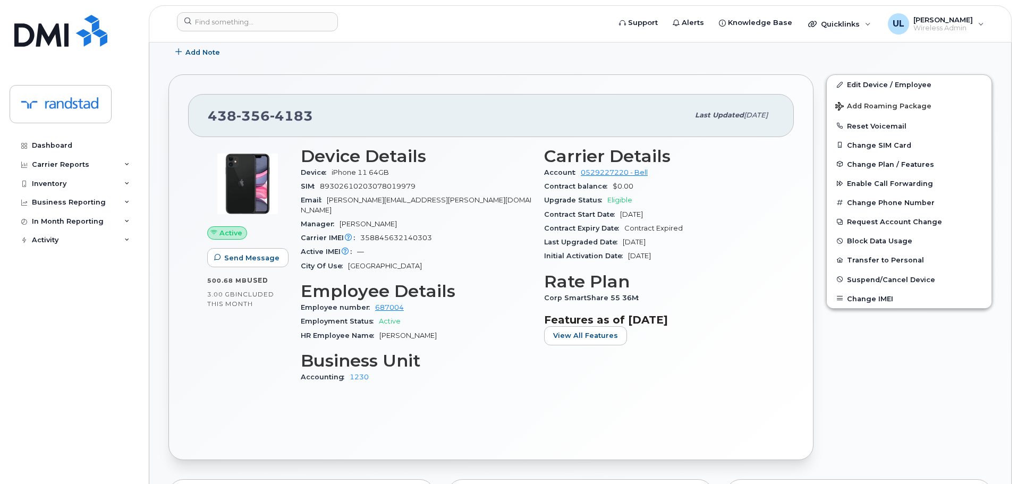
scroll to position [266, 0]
drag, startPoint x: 366, startPoint y: 202, endPoint x: 433, endPoint y: 200, distance: 67.0
click at [433, 200] on div "Email [PERSON_NAME][EMAIL_ADDRESS][PERSON_NAME][DOMAIN_NAME]" at bounding box center [416, 205] width 231 height 24
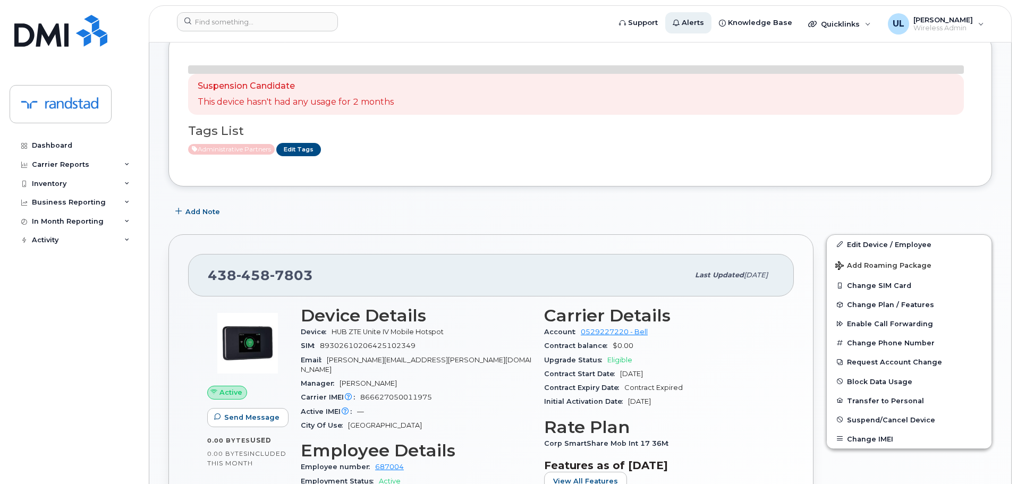
scroll to position [159, 0]
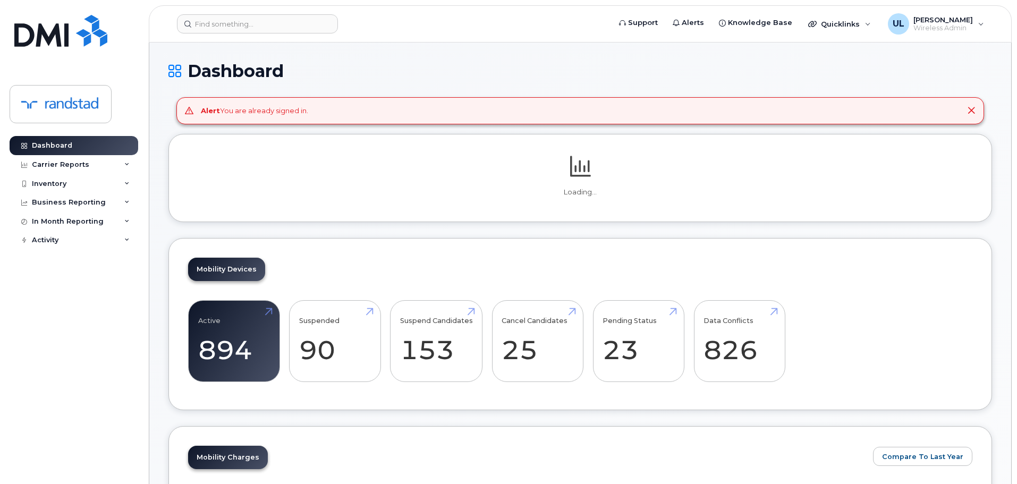
click at [239, 33] on header "Support Alerts Knowledge Base Quicklinks Suspend / Cancel Device Change SIM Car…" at bounding box center [580, 23] width 863 height 37
click at [242, 31] on input at bounding box center [257, 23] width 161 height 19
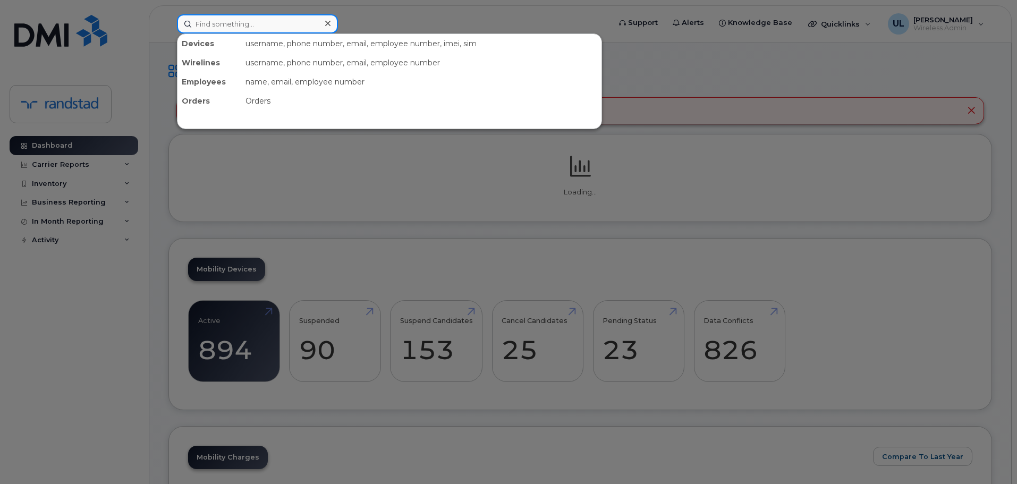
paste input "4188517085"
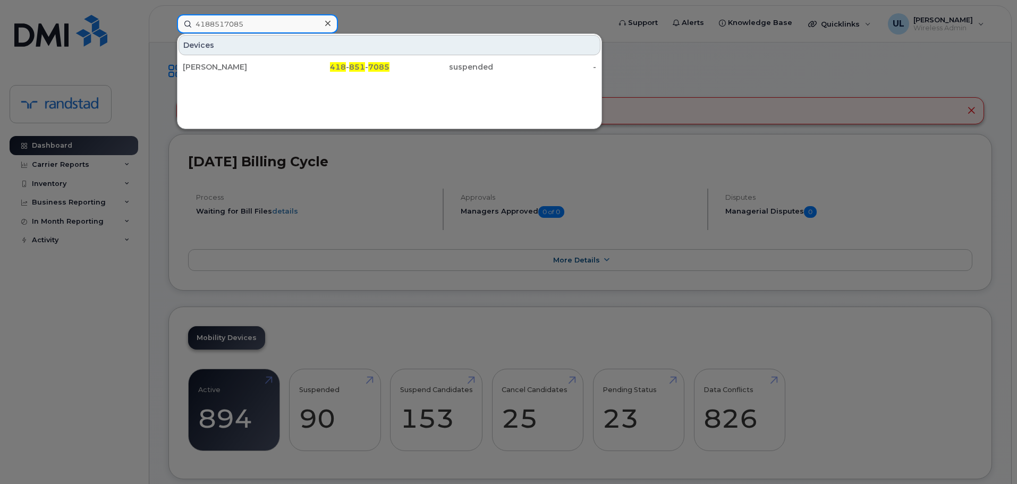
type input "4188517085"
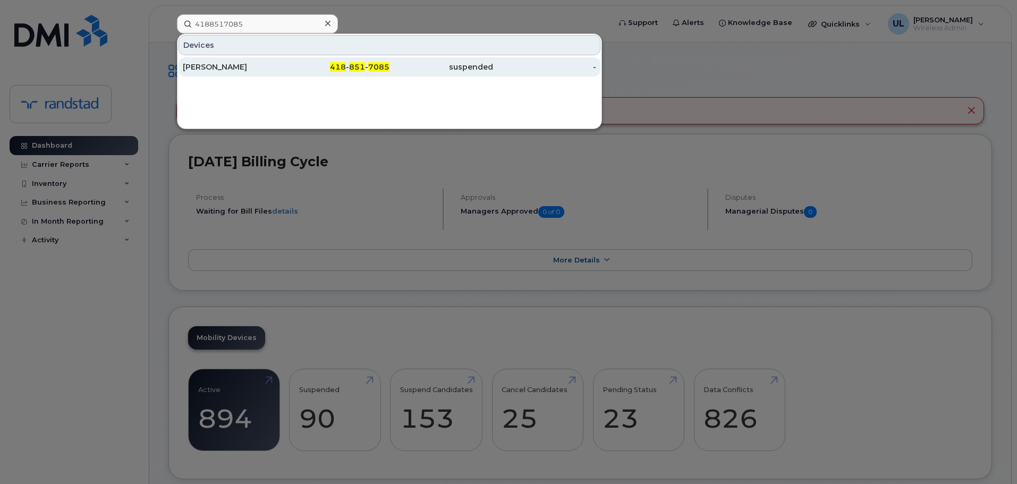
click at [252, 61] on div "[PERSON_NAME]" at bounding box center [235, 66] width 104 height 19
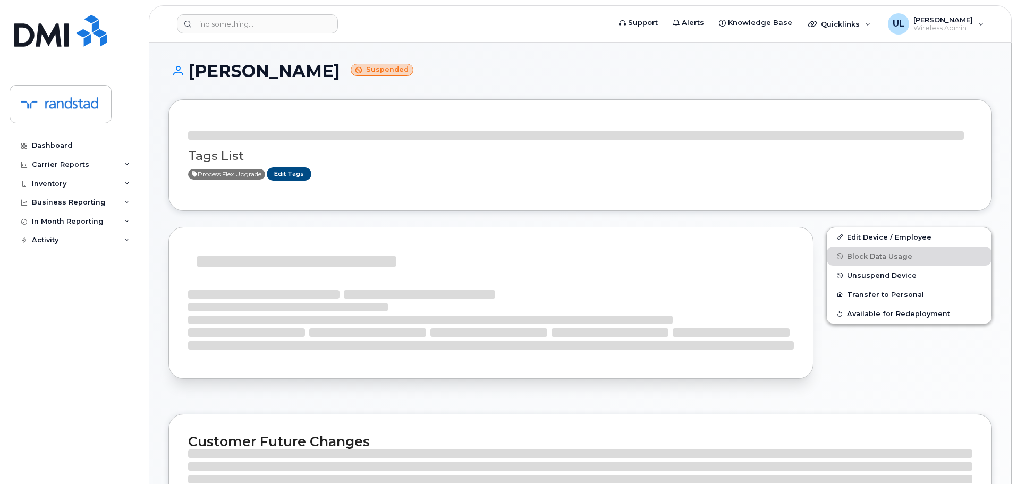
scroll to position [106, 0]
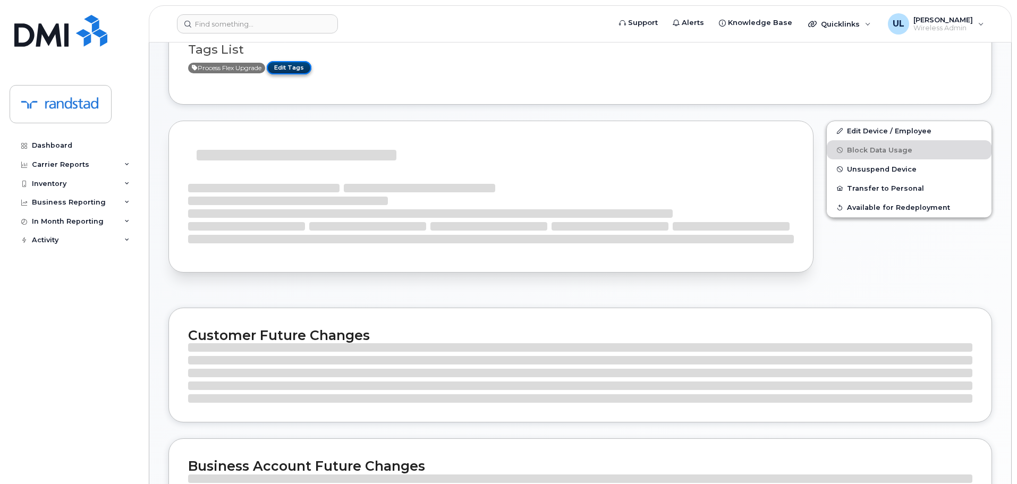
click at [278, 65] on link "Edit Tags" at bounding box center [289, 67] width 45 height 13
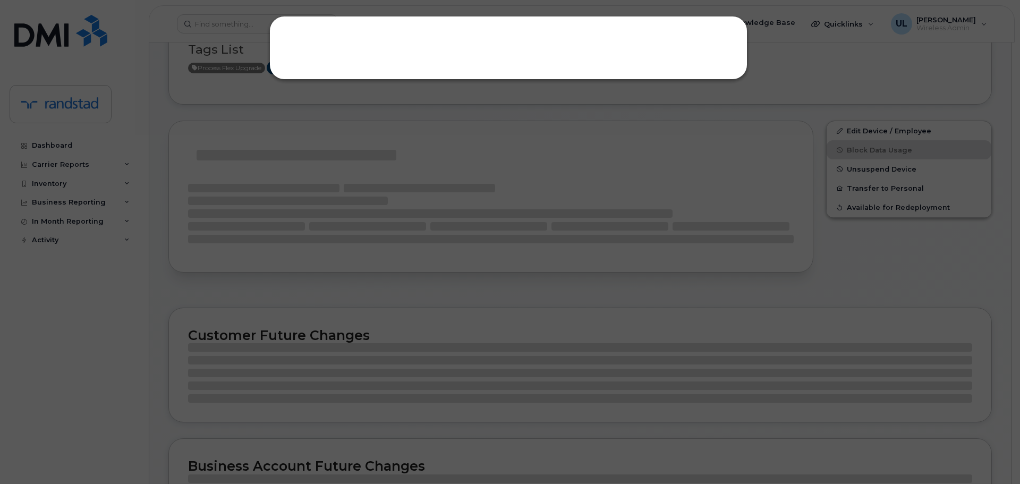
click at [712, 219] on div at bounding box center [510, 242] width 1020 height 484
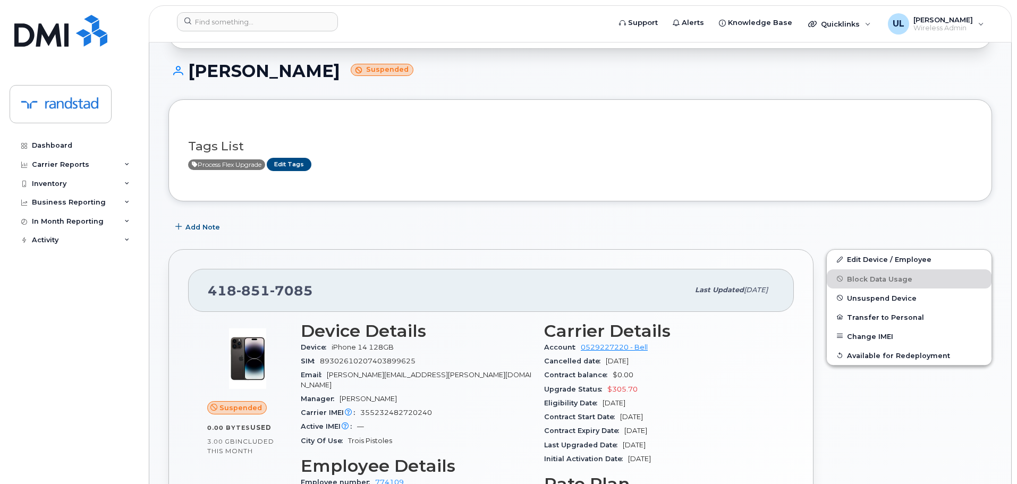
scroll to position [159, 0]
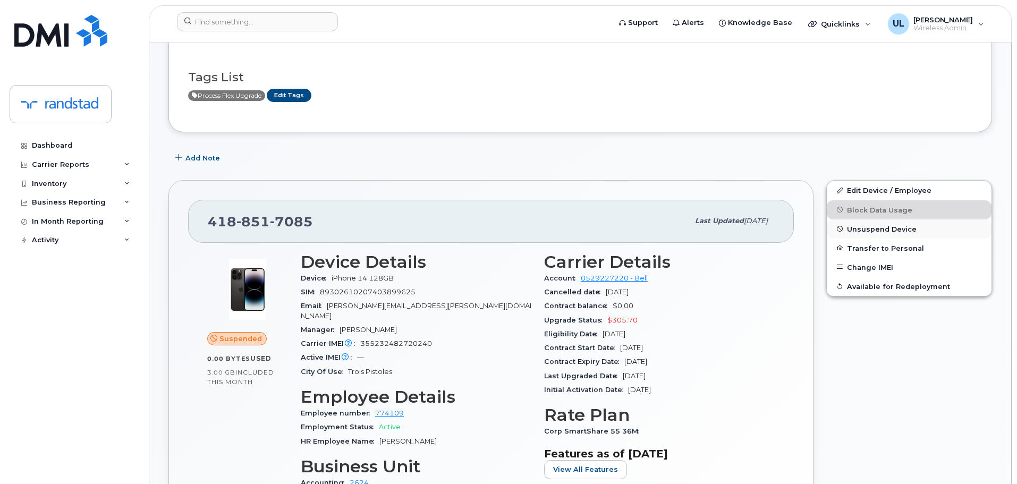
click at [839, 230] on icon "button" at bounding box center [840, 229] width 6 height 6
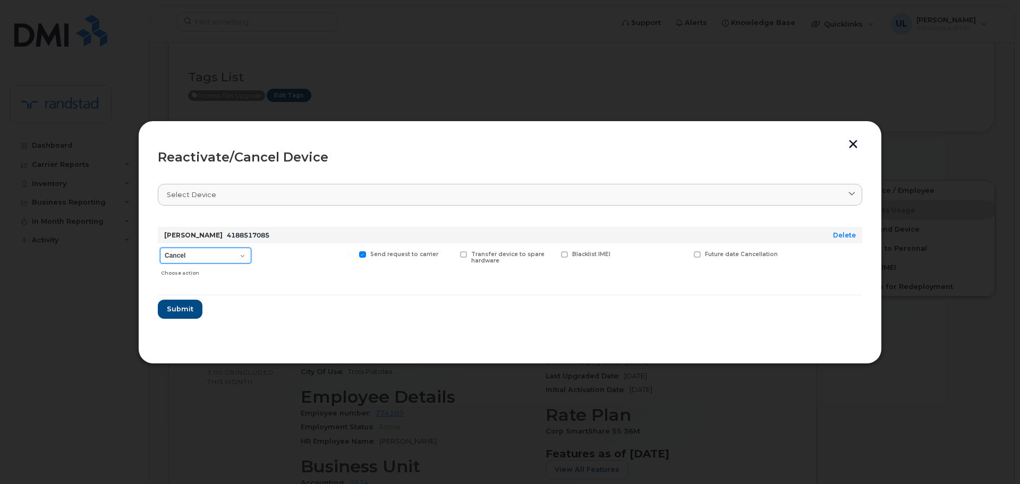
click at [217, 255] on select "Cancel Suspend - Extend Suspension Reactivate" at bounding box center [205, 256] width 91 height 16
select select "[object Object]"
click at [160, 248] on select "Cancel Suspend - Extend Suspension Reactivate" at bounding box center [205, 256] width 91 height 16
click at [182, 309] on span "Submit" at bounding box center [179, 309] width 27 height 10
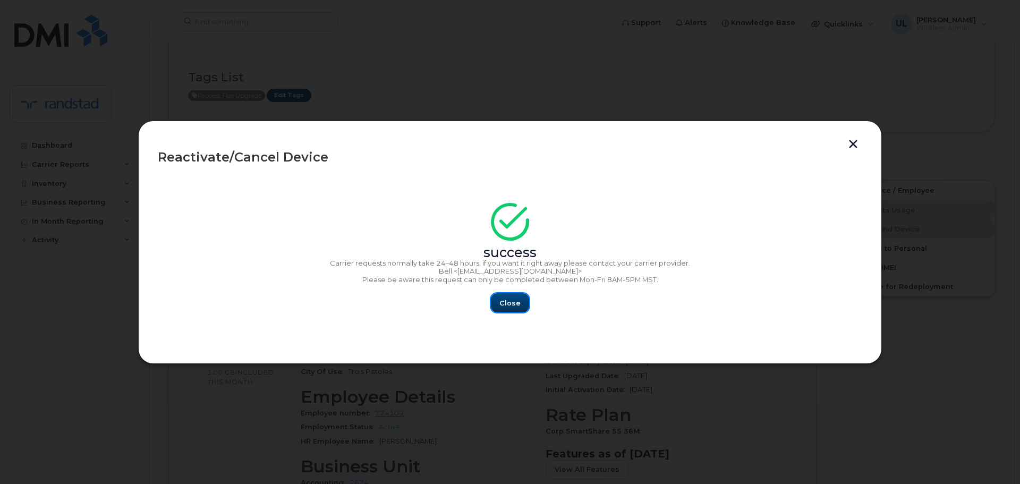
click at [501, 299] on span "Close" at bounding box center [509, 303] width 21 height 10
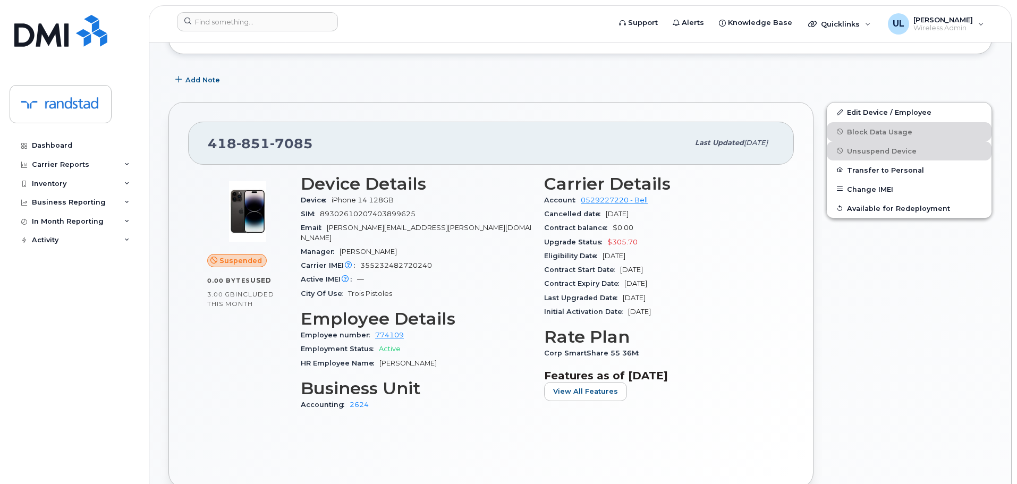
scroll to position [53, 0]
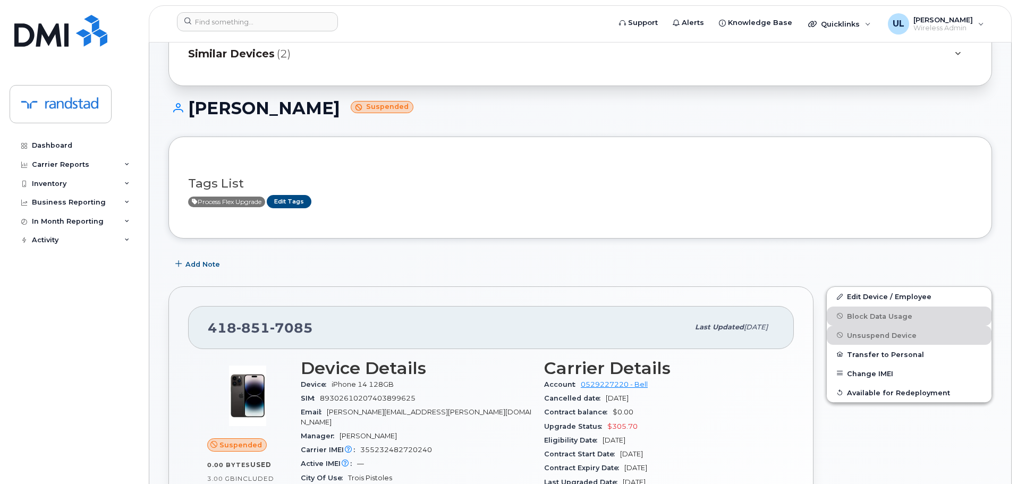
click at [282, 320] on span "7085" at bounding box center [291, 328] width 43 height 16
copy span "418 851 7085"
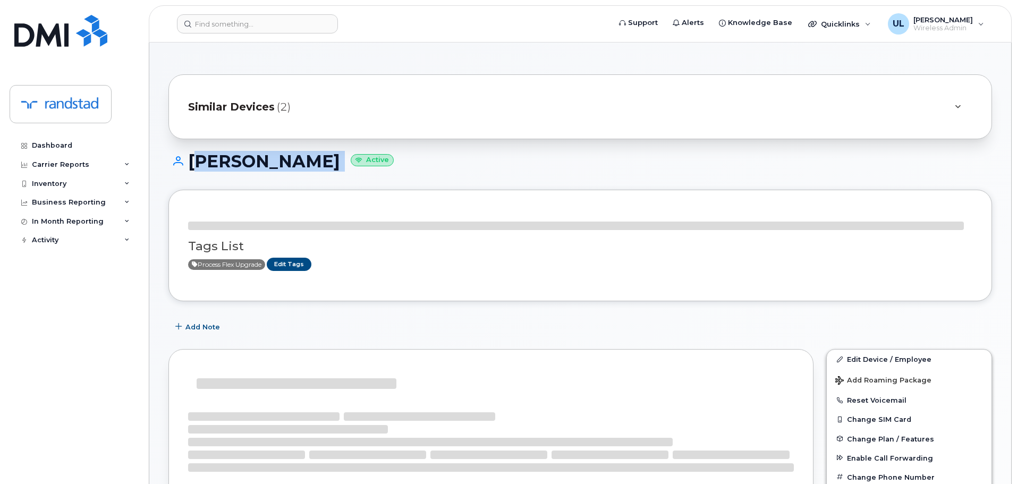
drag, startPoint x: 185, startPoint y: 166, endPoint x: 345, endPoint y: 159, distance: 160.0
click at [345, 159] on h1 "[PERSON_NAME] Active" at bounding box center [579, 161] width 823 height 19
copy h1 "[PERSON_NAME]"
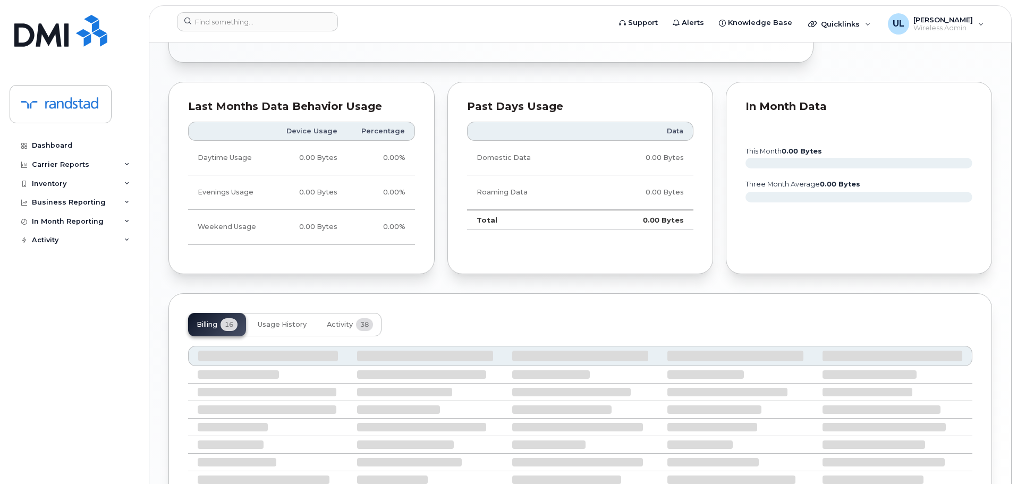
scroll to position [261, 0]
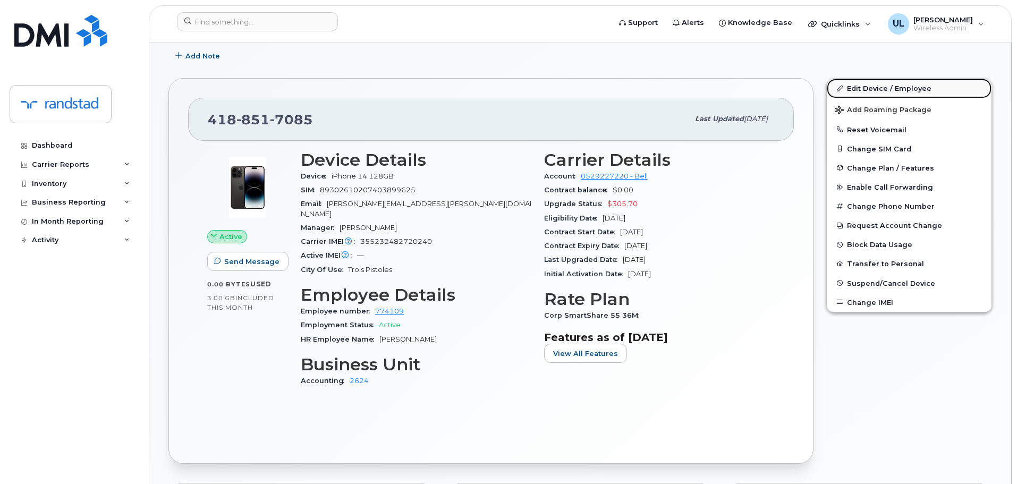
click at [923, 91] on link "Edit Device / Employee" at bounding box center [908, 88] width 165 height 19
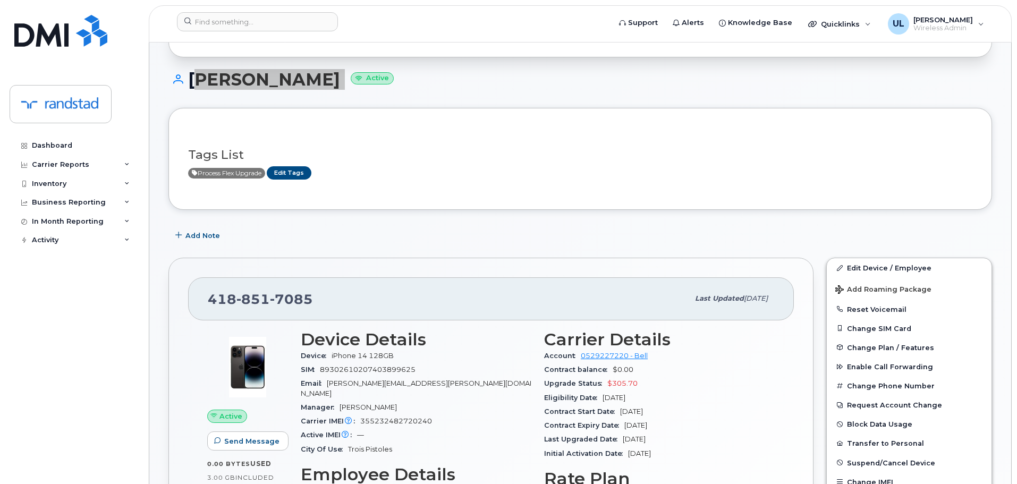
scroll to position [0, 0]
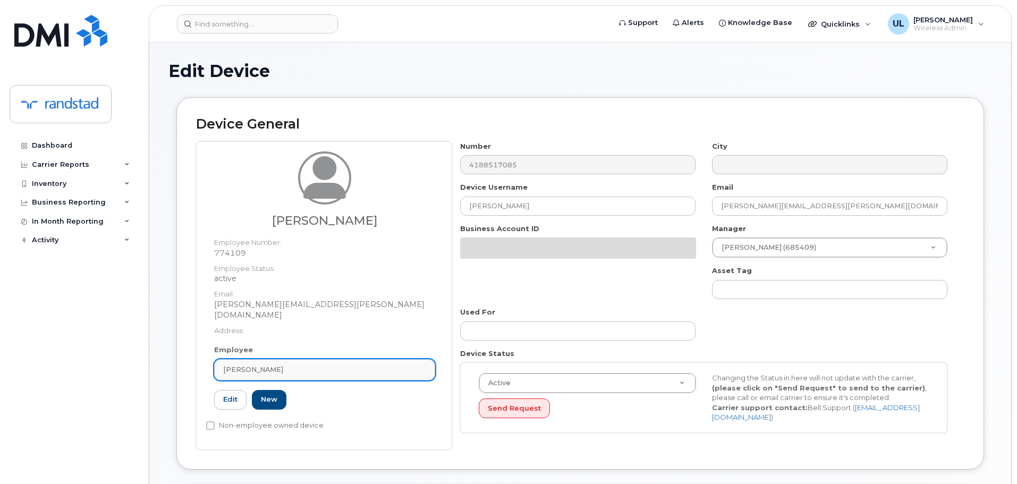
click at [382, 364] on div "Charles Gauthier" at bounding box center [324, 369] width 203 height 10
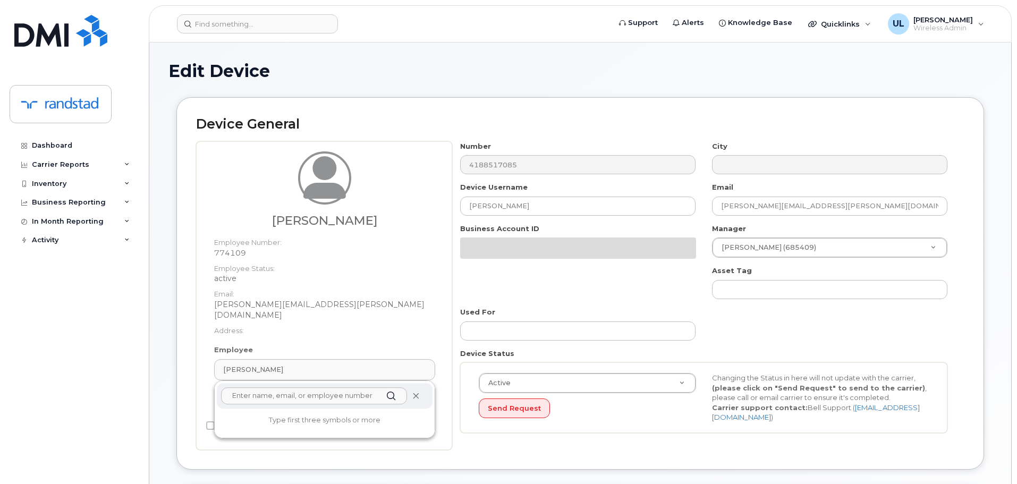
click at [412, 391] on span at bounding box center [416, 395] width 8 height 8
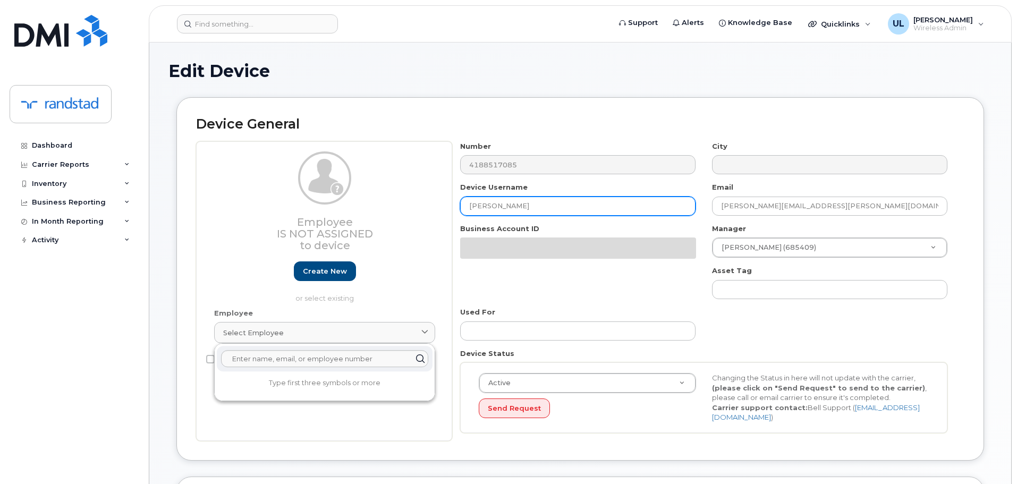
click at [574, 203] on input "Charles Gauthier" at bounding box center [577, 206] width 235 height 19
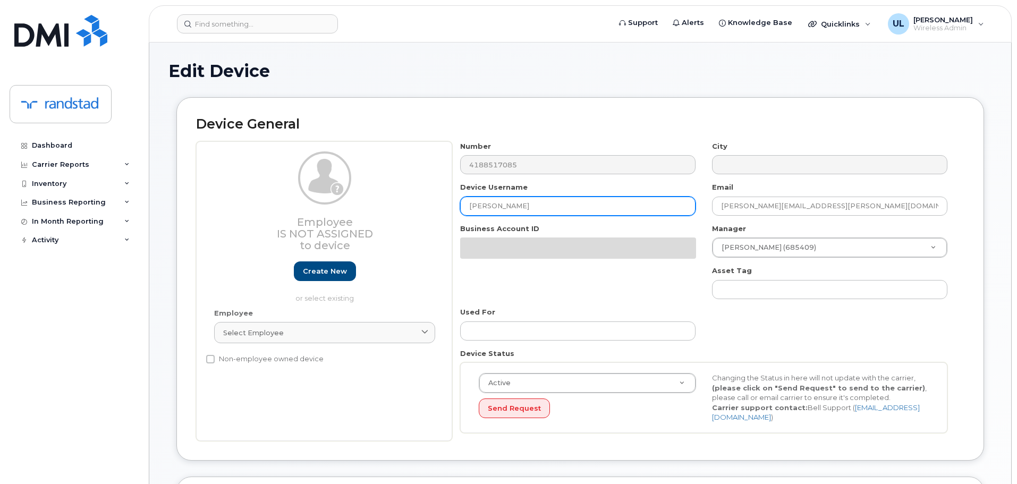
paste input "Liza Djennane"
type input "Liza Djennane"
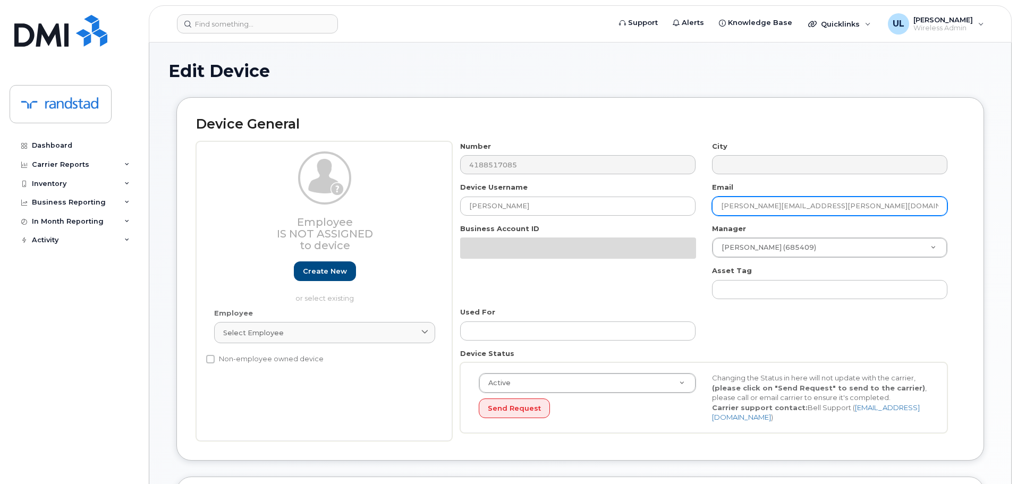
click at [829, 206] on input "charles.gauthier@randstad.ca" at bounding box center [829, 206] width 235 height 19
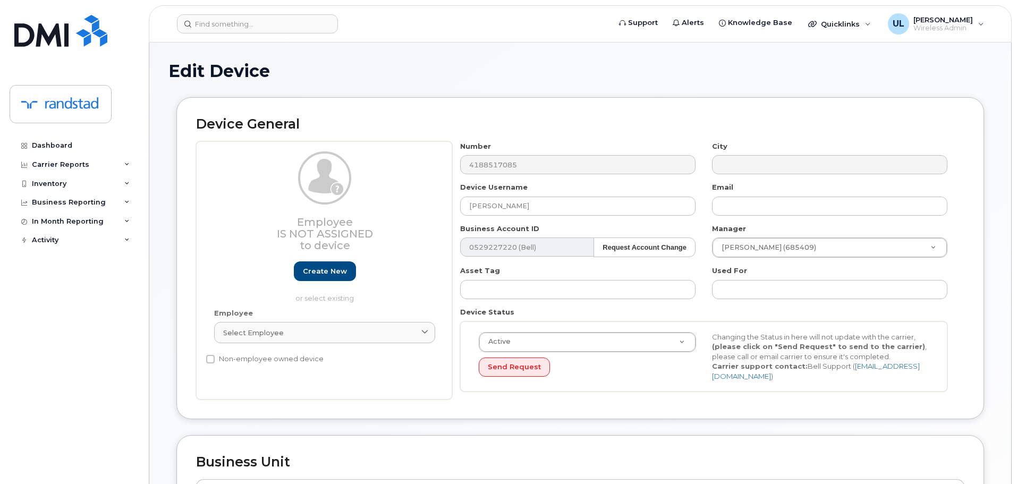
drag, startPoint x: 807, startPoint y: 236, endPoint x: 812, endPoint y: 248, distance: 12.4
click at [807, 236] on div "Manager Sébastien Maranda (685409) 1888240" at bounding box center [830, 241] width 252 height 35
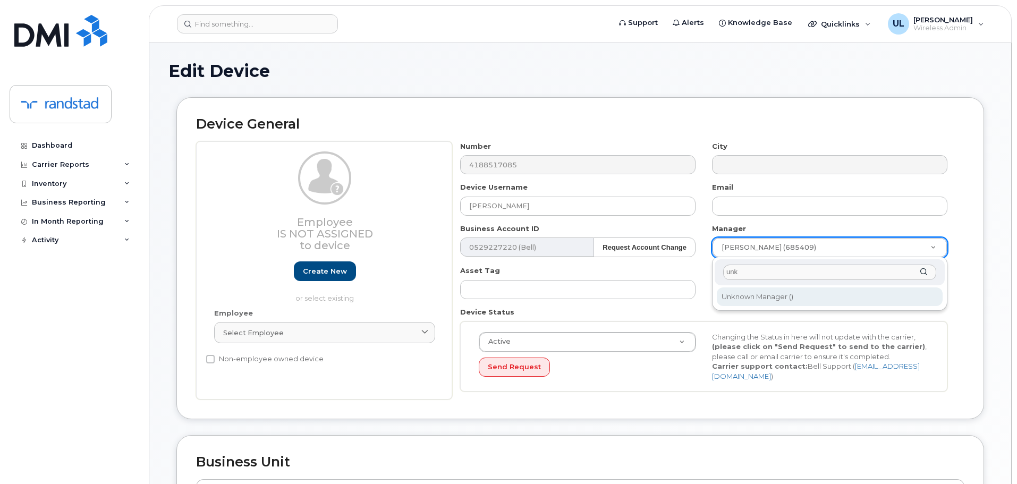
type input "unk"
type input "281330"
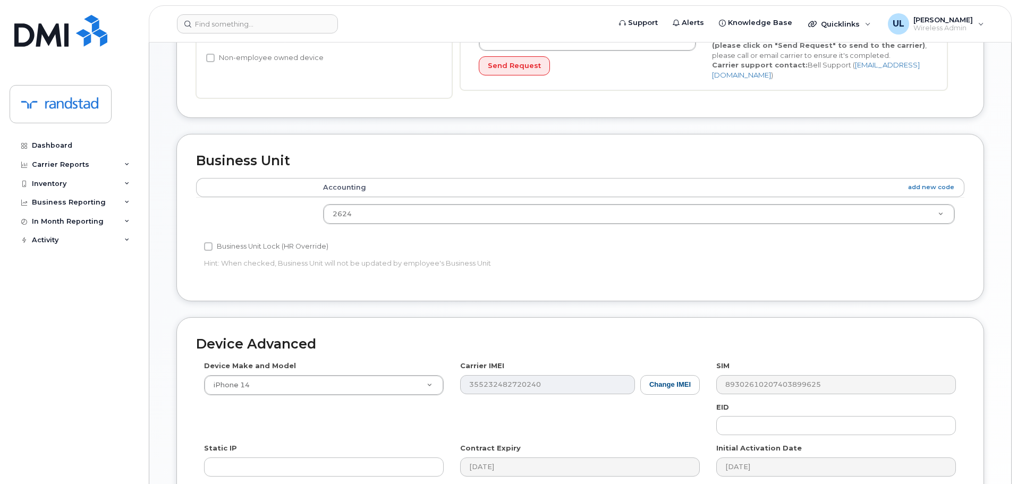
scroll to position [451, 0]
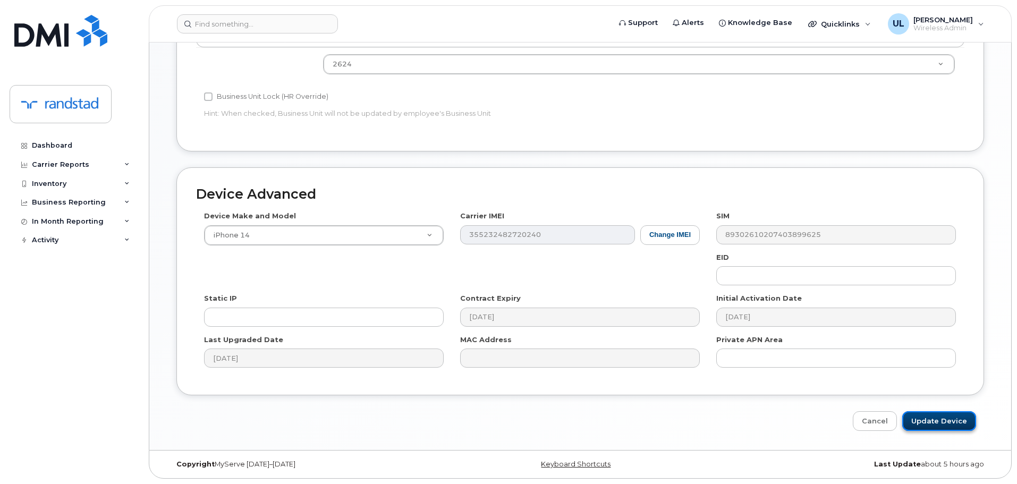
click at [913, 412] on input "Update Device" at bounding box center [939, 421] width 74 height 20
type input "Saving..."
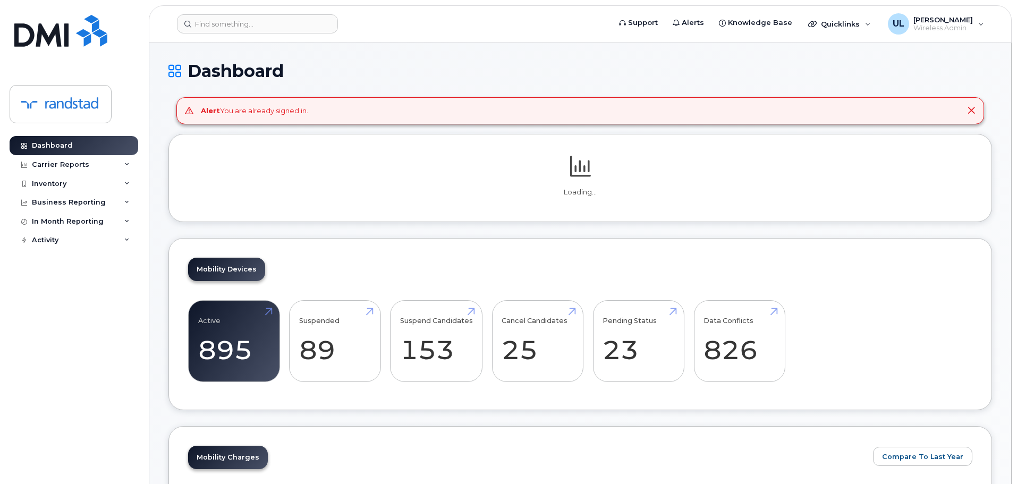
click at [240, 39] on header "Support Alerts Knowledge Base Quicklinks Suspend / Cancel Device Change SIM Car…" at bounding box center [580, 23] width 863 height 37
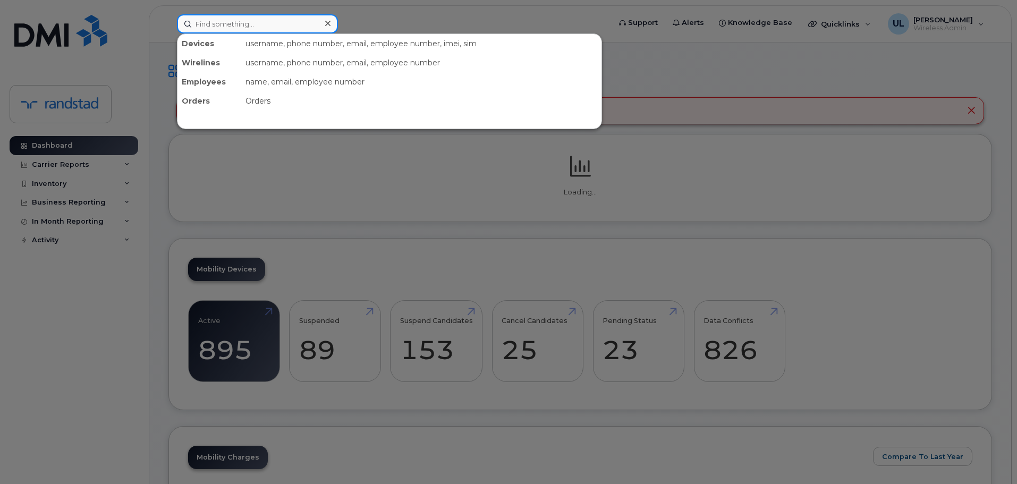
click at [249, 27] on input at bounding box center [257, 23] width 161 height 19
paste input "4313716000"
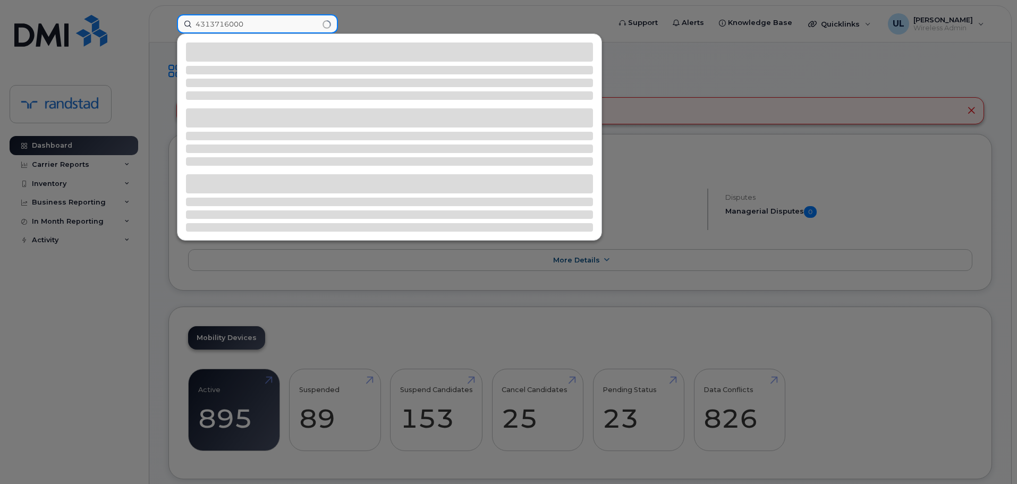
click at [303, 20] on input "4313716000" at bounding box center [257, 23] width 161 height 19
paste input "Whites"
type input "Whites"
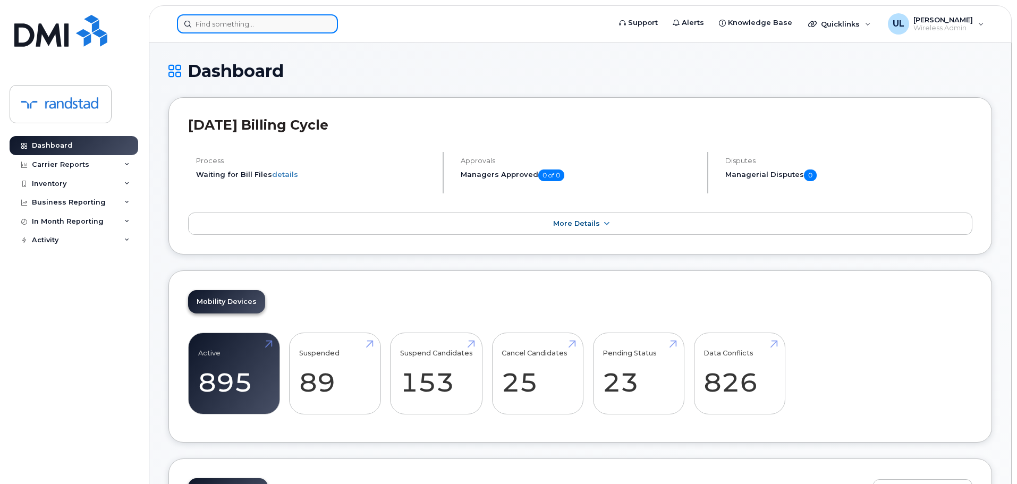
click at [299, 27] on input at bounding box center [257, 23] width 161 height 19
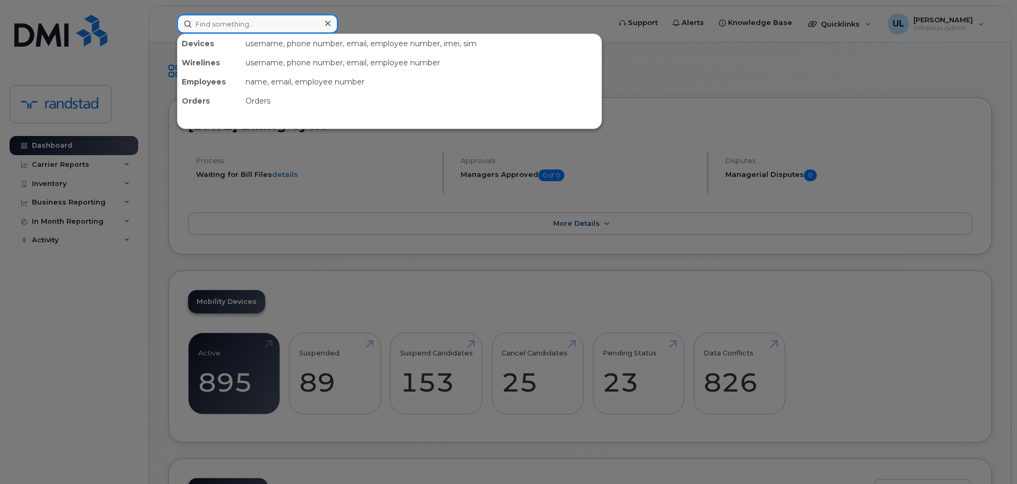
paste input "[PHONE_NUMBER]"
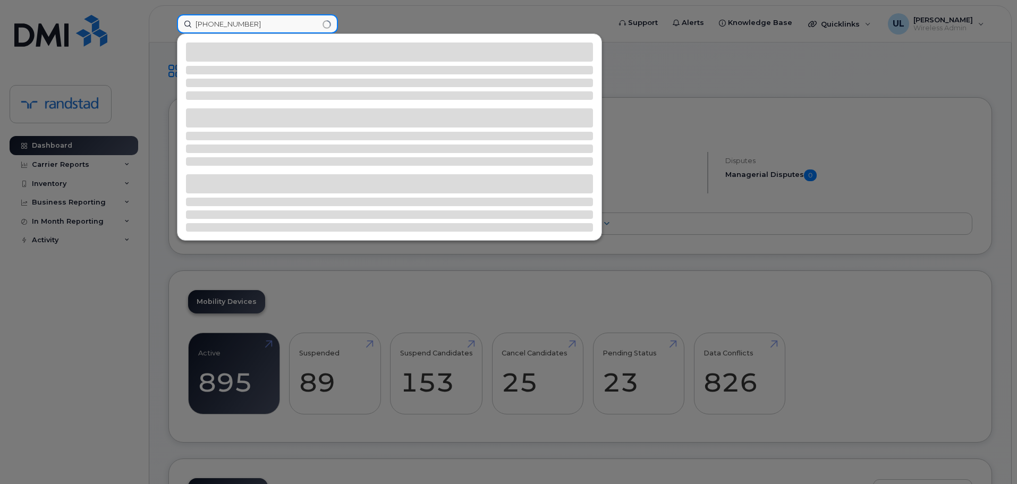
type input "[PHONE_NUMBER]"
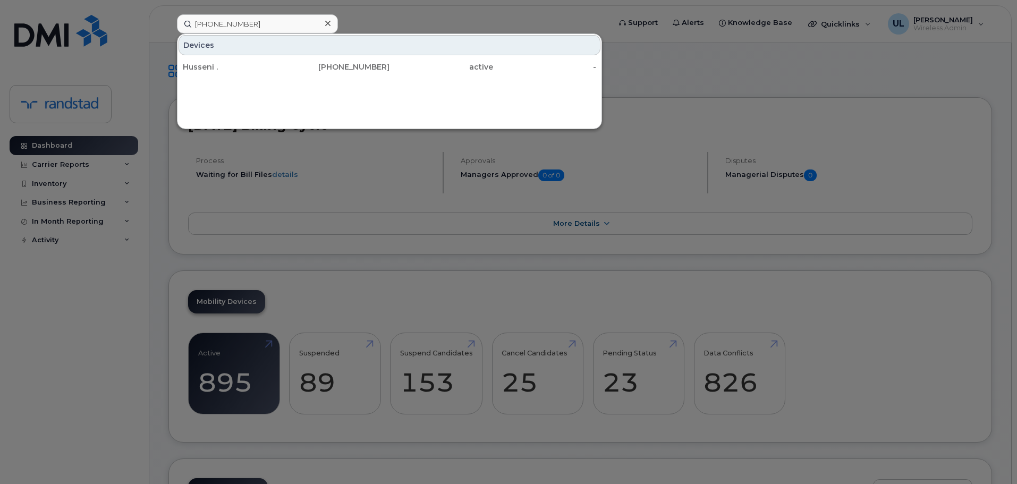
click at [404, 56] on div "Husseni . [PHONE_NUMBER] active -" at bounding box center [389, 66] width 424 height 21
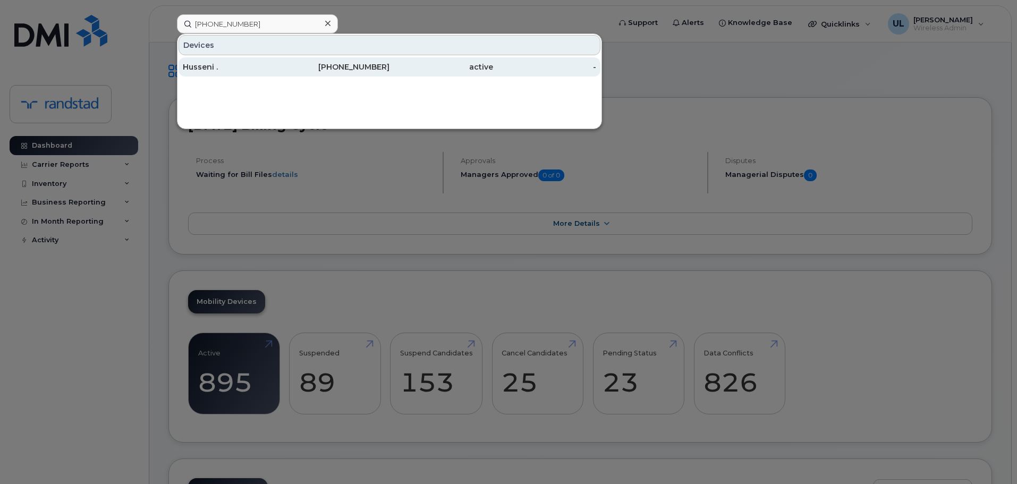
click at [403, 61] on div "active" at bounding box center [441, 66] width 104 height 19
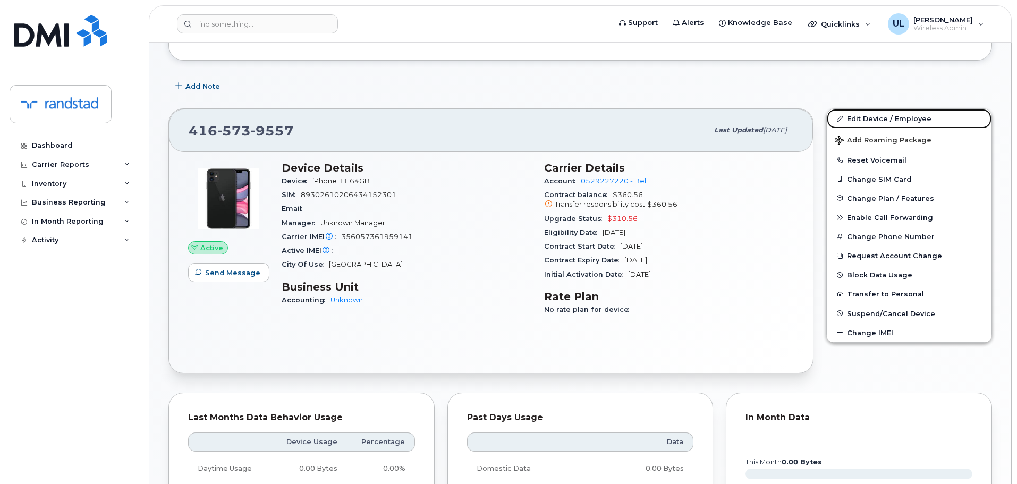
click at [871, 120] on link "Edit Device / Employee" at bounding box center [908, 118] width 165 height 19
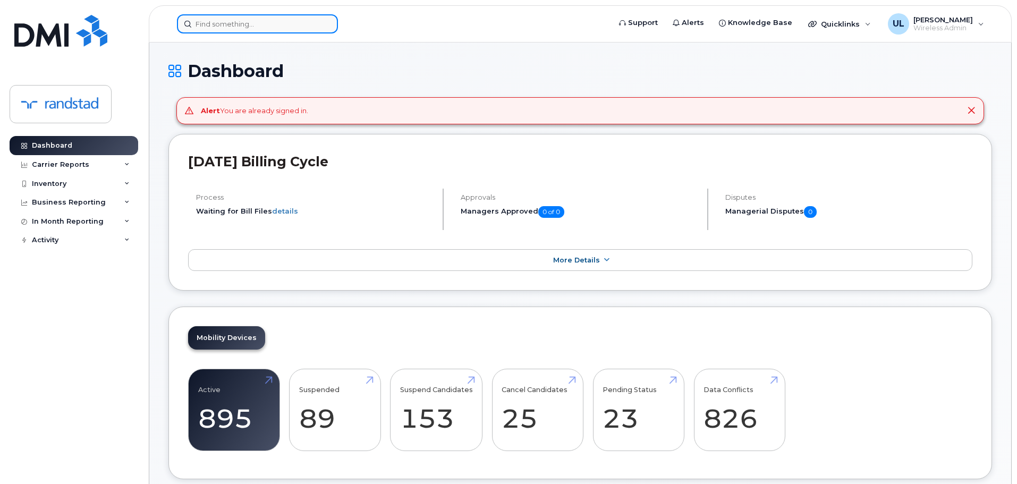
click at [270, 26] on input at bounding box center [257, 23] width 161 height 19
paste input "2895274525"
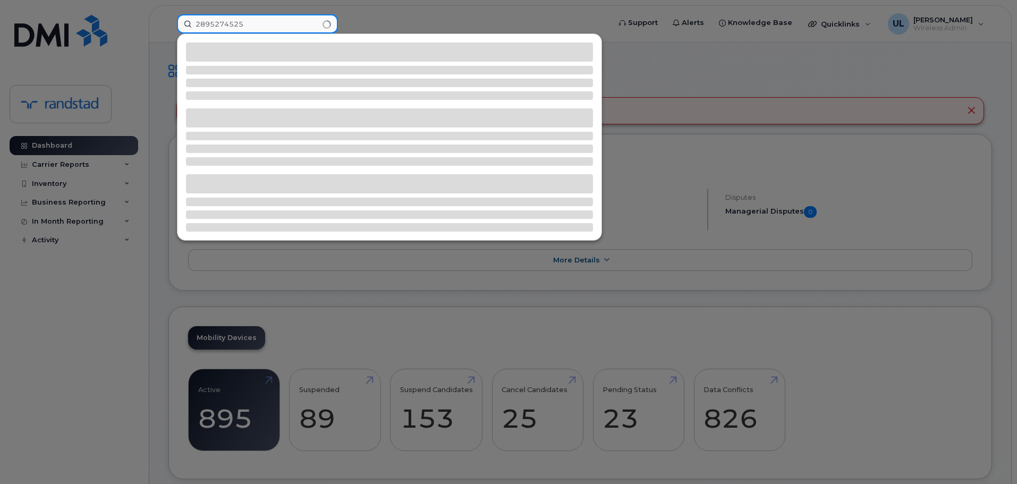
type input "2895274525"
click at [280, 63] on div at bounding box center [389, 137] width 424 height 206
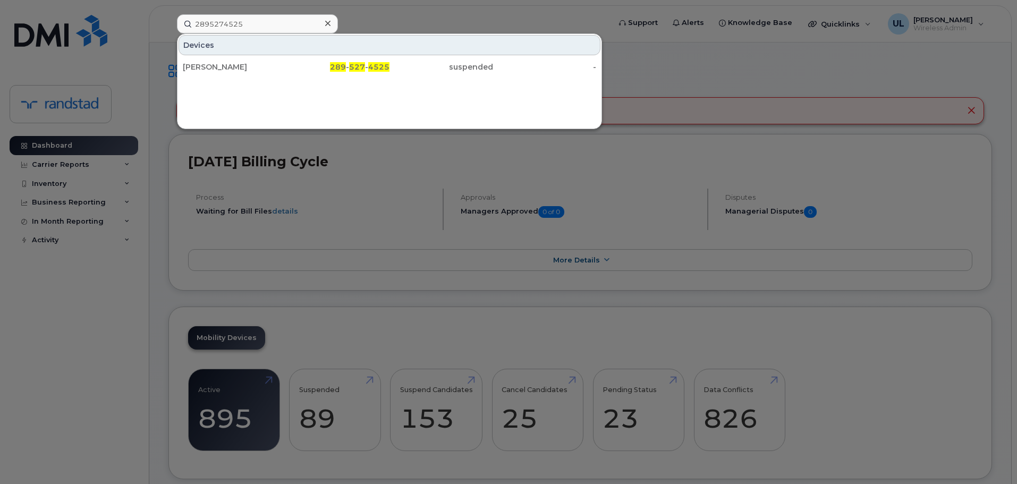
drag, startPoint x: 280, startPoint y: 63, endPoint x: 467, endPoint y: 117, distance: 194.7
click at [283, 65] on div "[PERSON_NAME]" at bounding box center [235, 67] width 104 height 11
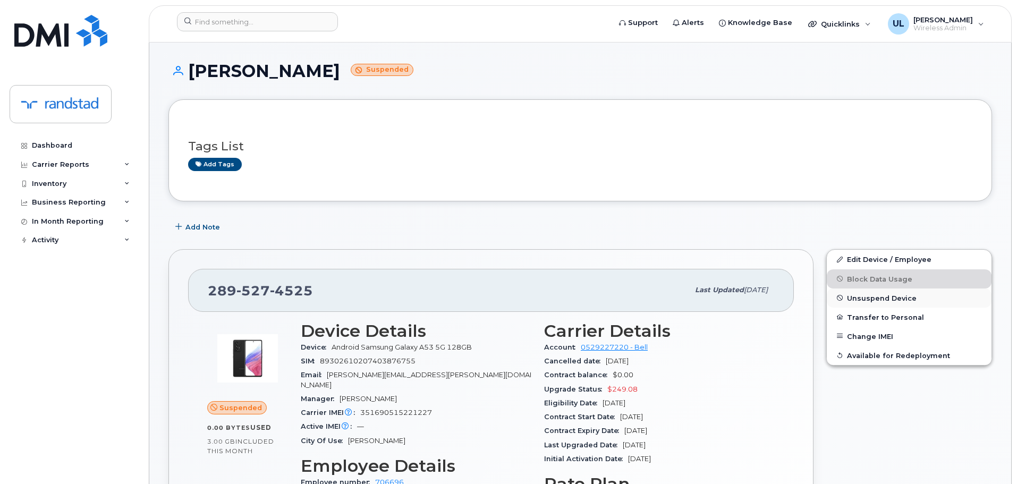
click at [880, 299] on span "Unsuspend Device" at bounding box center [882, 298] width 70 height 8
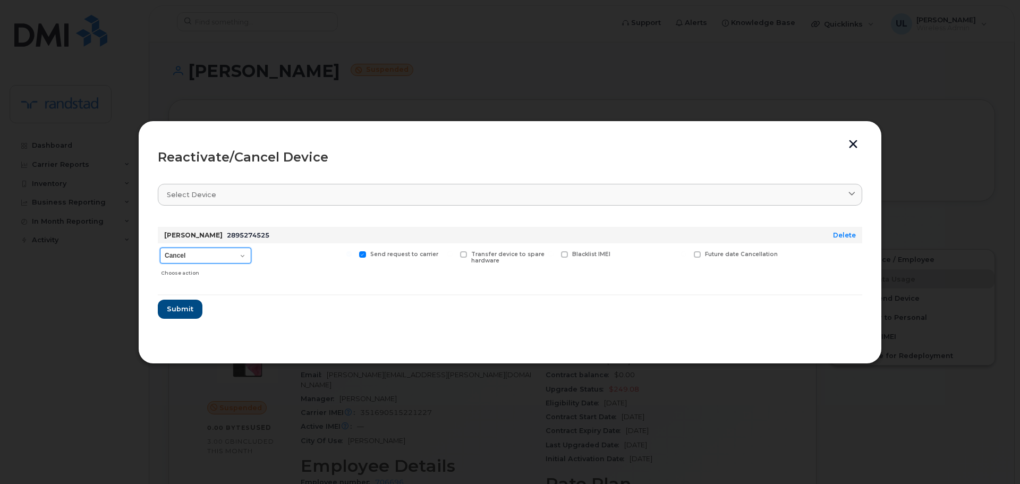
click at [218, 256] on select "Cancel Suspend - Extend Suspension Reactivate" at bounding box center [205, 256] width 91 height 16
select select "[object Object]"
click at [160, 248] on select "Cancel Suspend - Extend Suspension Reactivate" at bounding box center [205, 256] width 91 height 16
click at [194, 303] on button "Submit" at bounding box center [180, 309] width 44 height 19
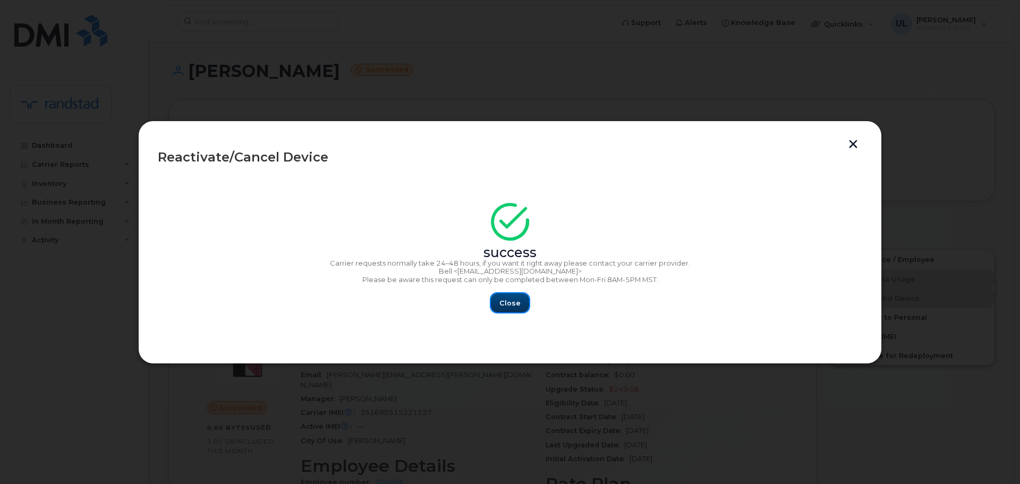
click at [509, 298] on span "Close" at bounding box center [509, 303] width 21 height 10
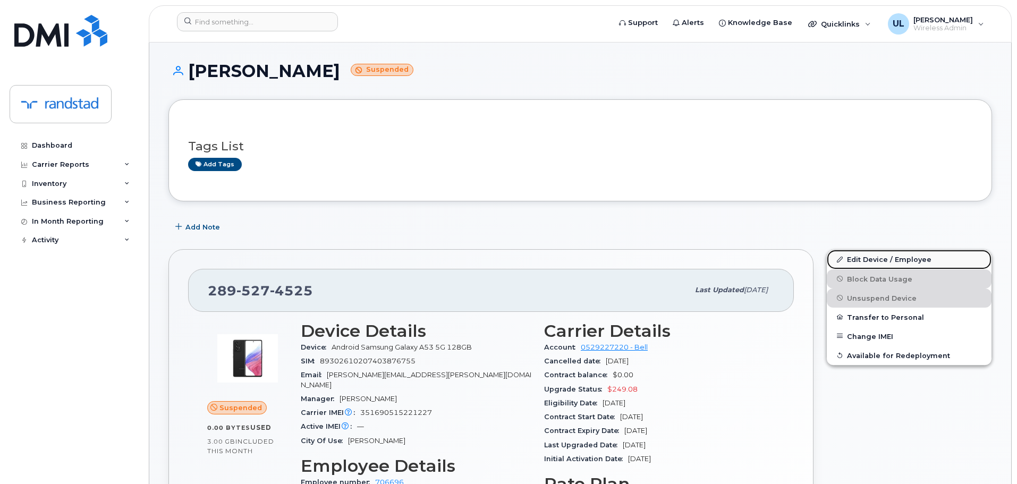
click at [900, 258] on link "Edit Device / Employee" at bounding box center [908, 259] width 165 height 19
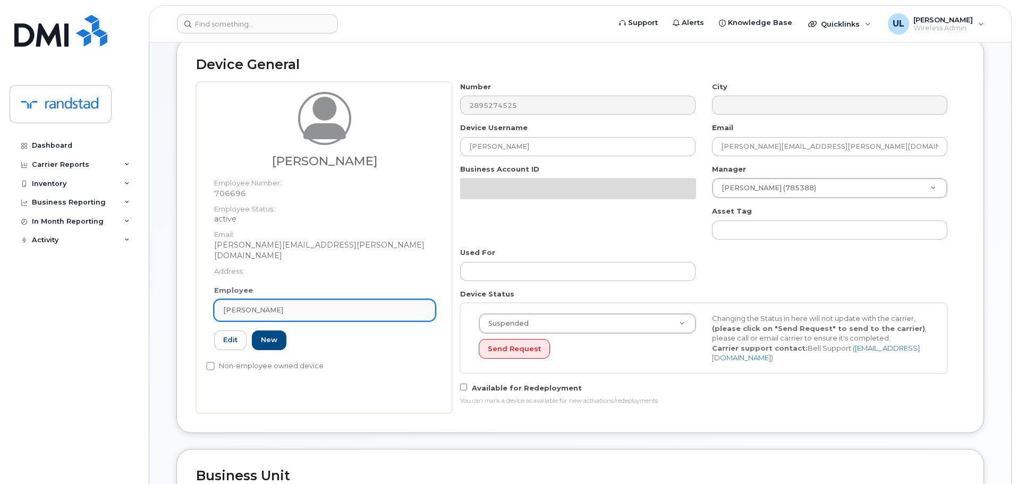
scroll to position [106, 0]
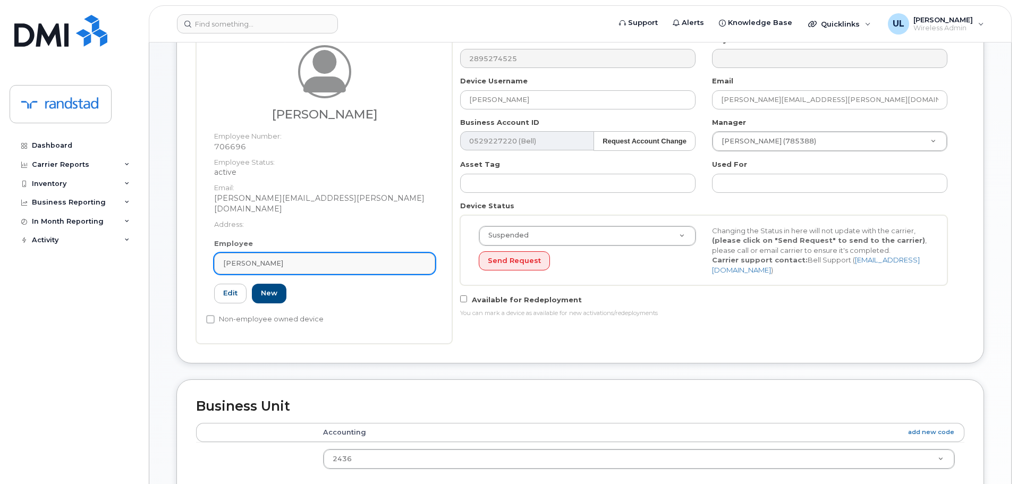
click at [370, 258] on div "[PERSON_NAME]" at bounding box center [324, 263] width 203 height 10
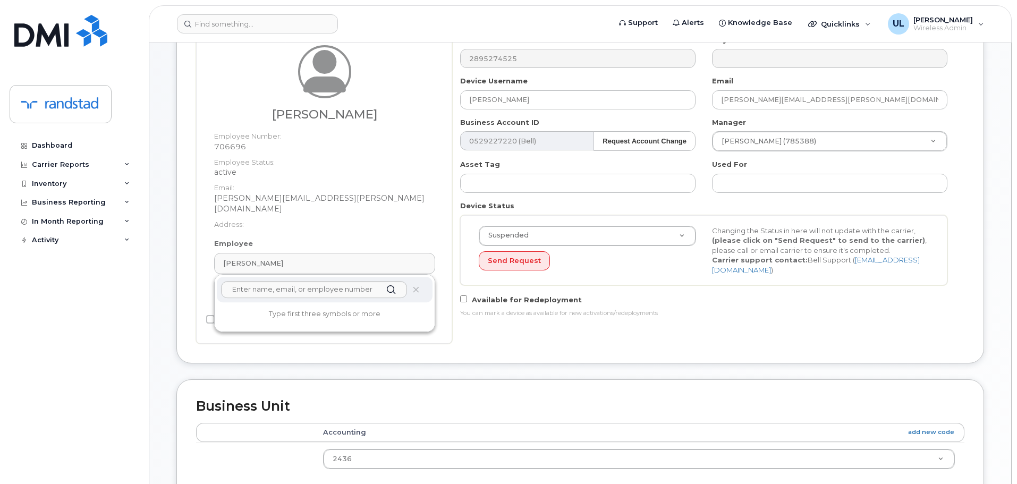
click at [422, 278] on div at bounding box center [325, 289] width 216 height 25
click at [414, 286] on icon at bounding box center [415, 289] width 7 height 7
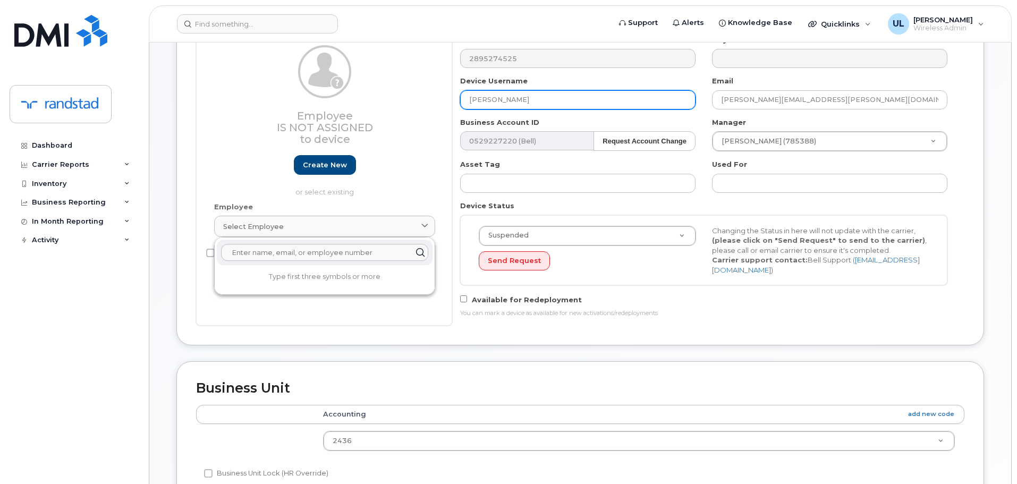
click at [570, 95] on input "[PERSON_NAME]" at bounding box center [577, 99] width 235 height 19
paste input "[PERSON_NAME] [PERSON_NAME]"
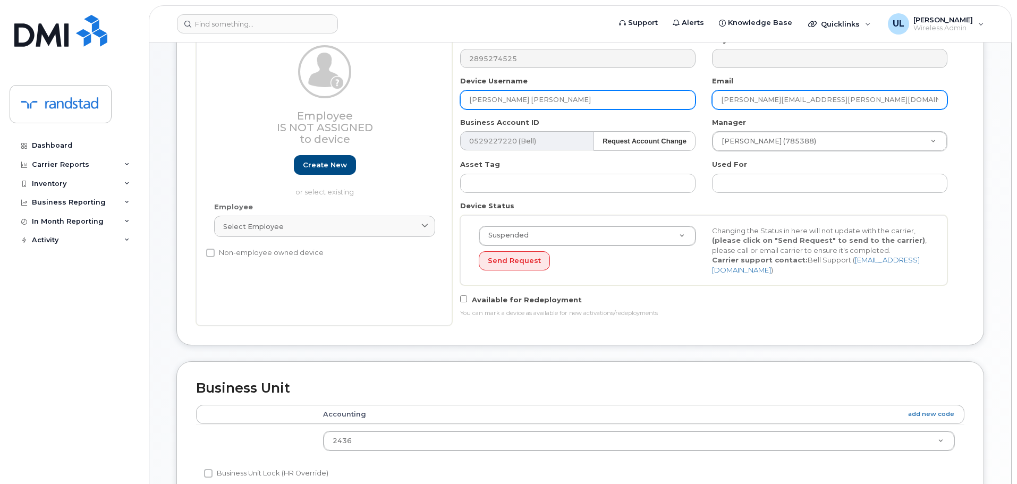
type input "[PERSON_NAME] [PERSON_NAME]"
click at [826, 97] on input "simone.pantin@randstadsourceright.ca" at bounding box center [829, 99] width 235 height 19
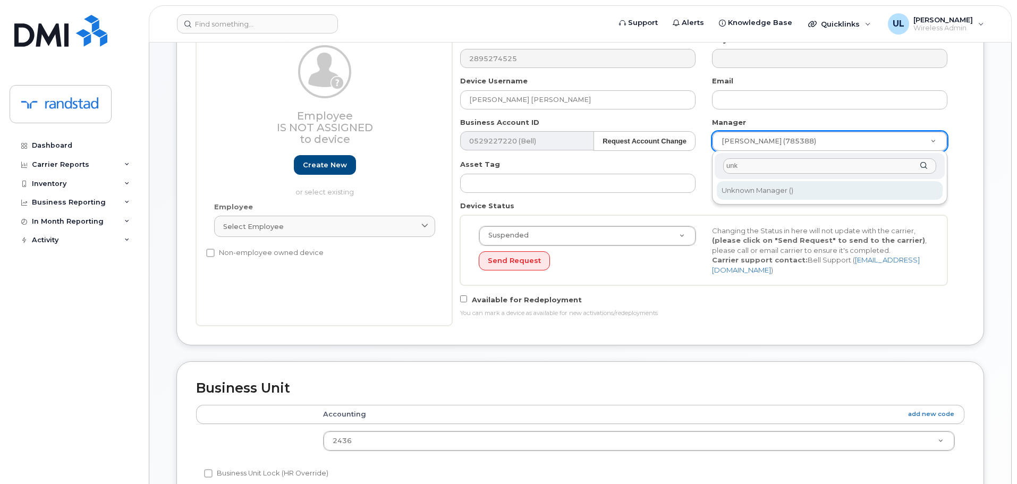
type input "unk"
type input "281330"
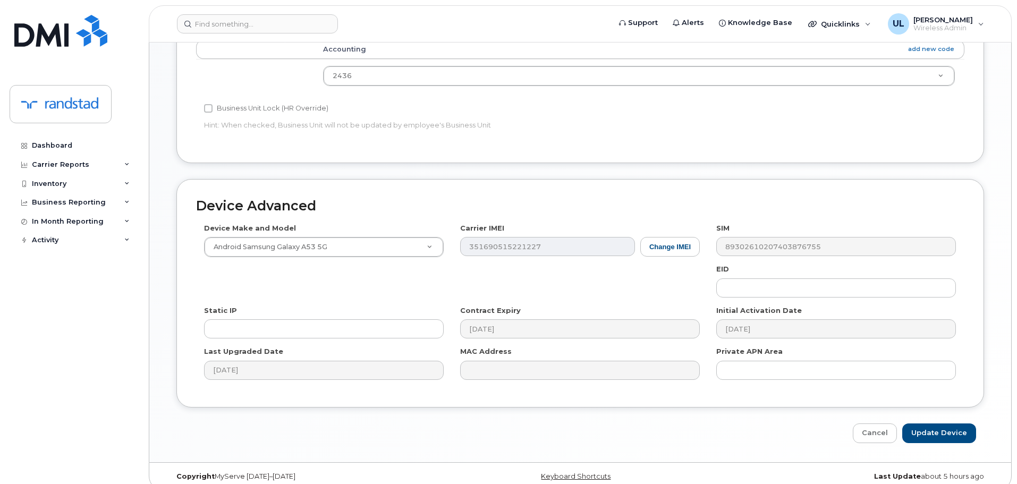
scroll to position [483, 0]
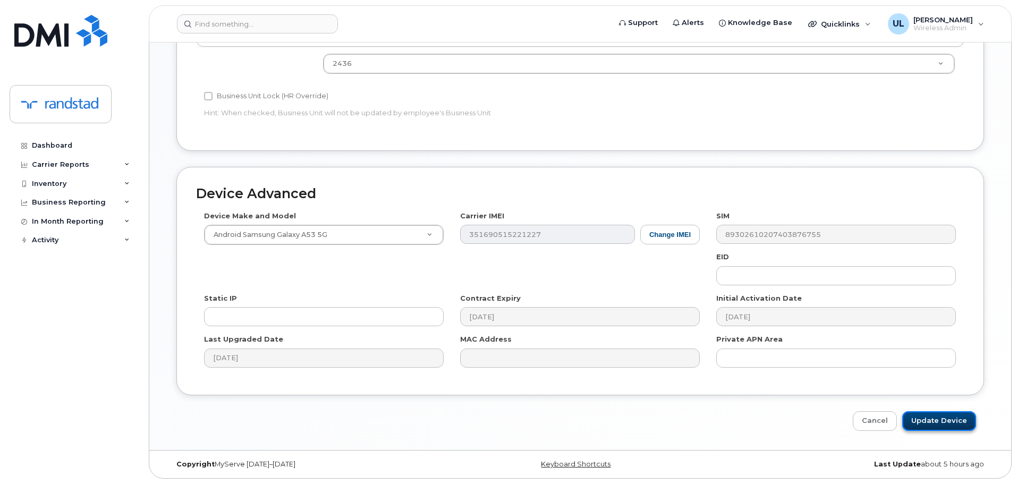
click at [960, 412] on input "Update Device" at bounding box center [939, 421] width 74 height 20
type input "Saving..."
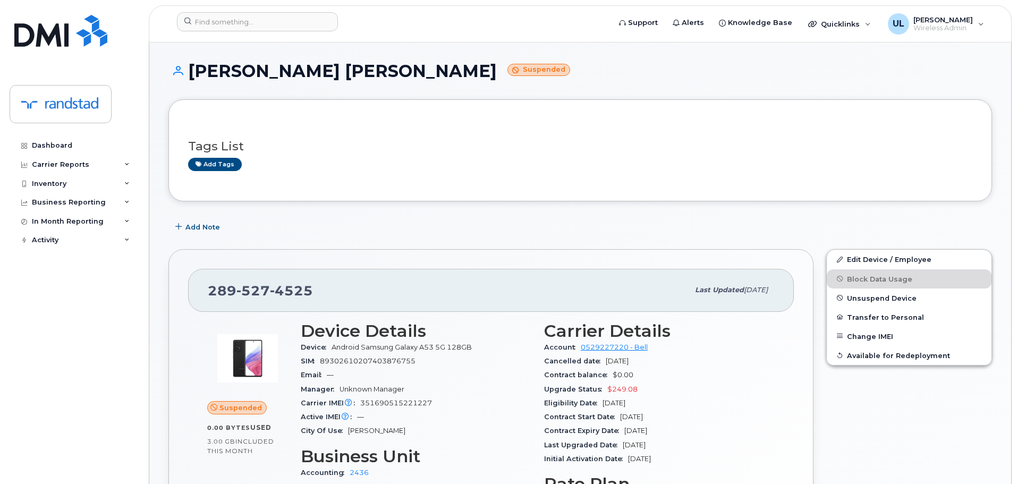
click at [686, 187] on div "Tags List Add tags" at bounding box center [579, 150] width 823 height 102
click at [259, 294] on span "527" at bounding box center [252, 291] width 33 height 16
copy span "289 527 4525"
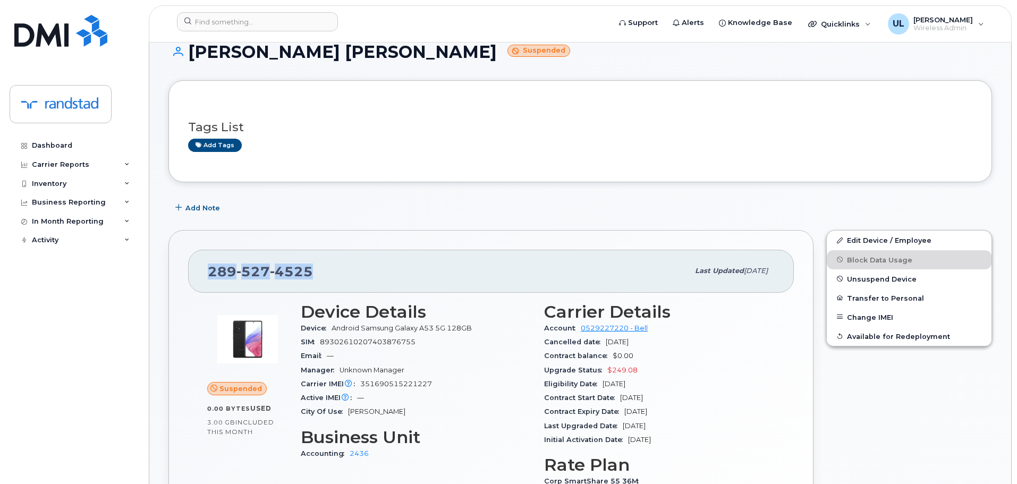
scroll to position [53, 0]
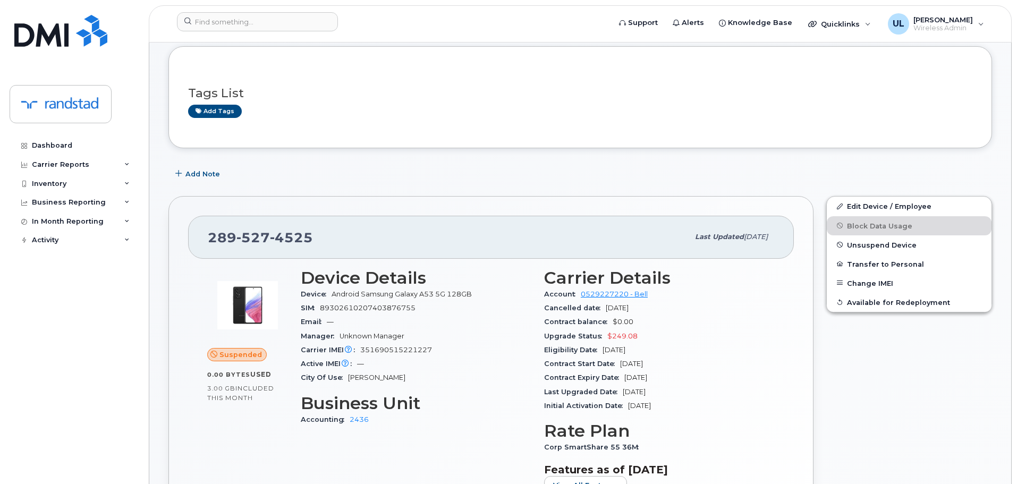
click at [523, 274] on h3 "Device Details" at bounding box center [416, 277] width 231 height 19
click at [341, 242] on div "289 527 4525" at bounding box center [448, 237] width 481 height 22
copy span "289 527 4525"
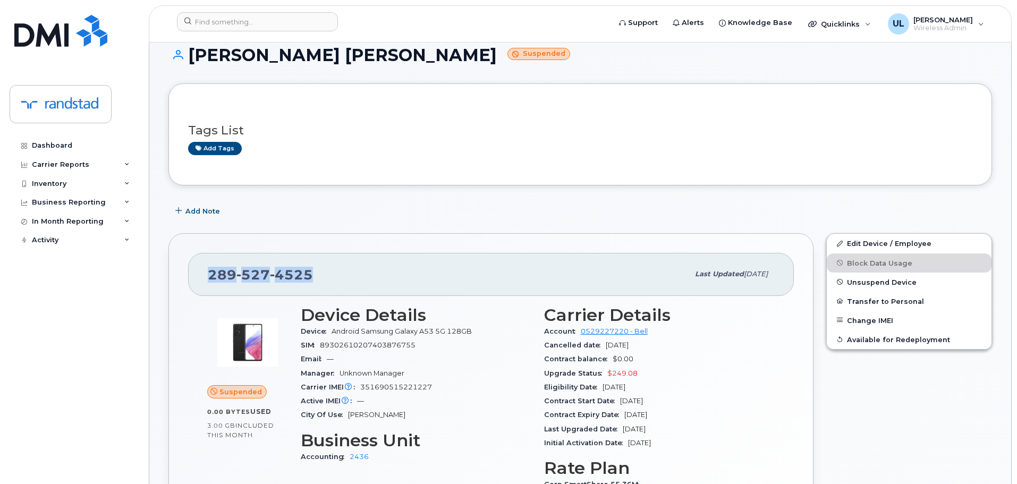
scroll to position [0, 0]
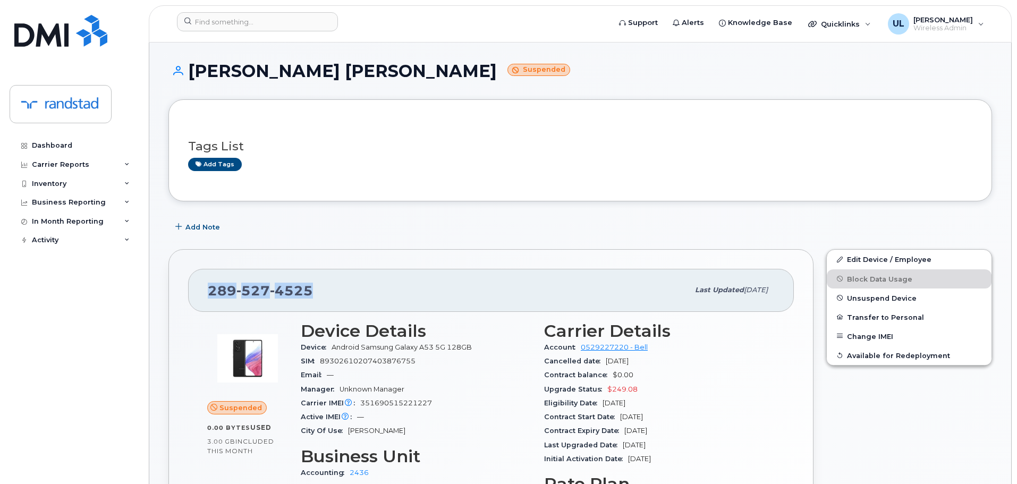
click at [504, 271] on div "289 527 4525 Last updated Aug 25, 2025" at bounding box center [491, 290] width 606 height 42
click at [294, 291] on span "4525" at bounding box center [291, 291] width 43 height 16
copy span "289 527 4525"
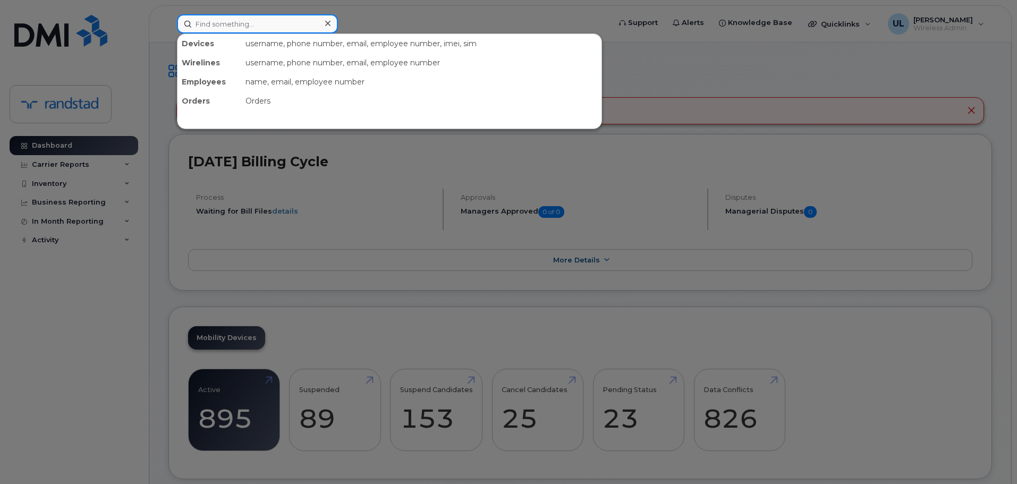
click at [208, 29] on input at bounding box center [257, 23] width 161 height 19
paste input "358719246291119"
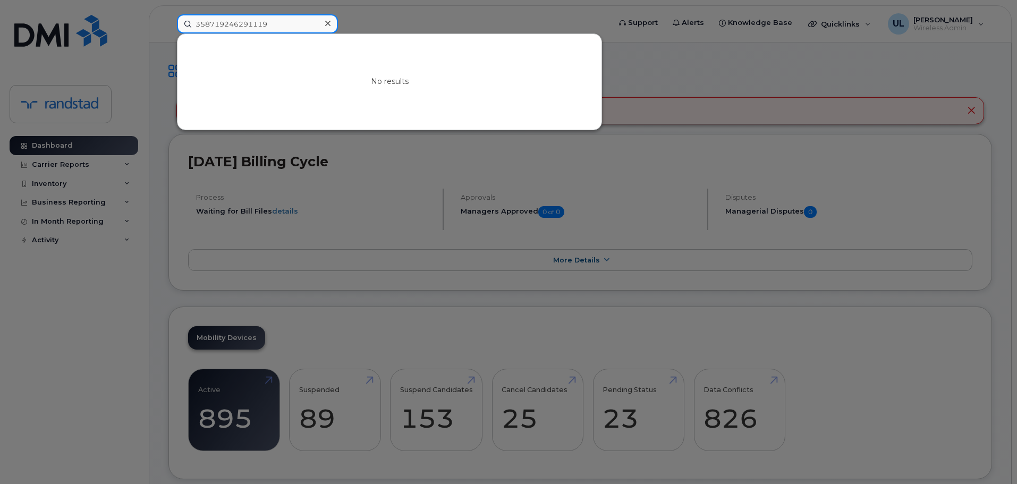
type input "358719246291119"
